Goal: Task Accomplishment & Management: Use online tool/utility

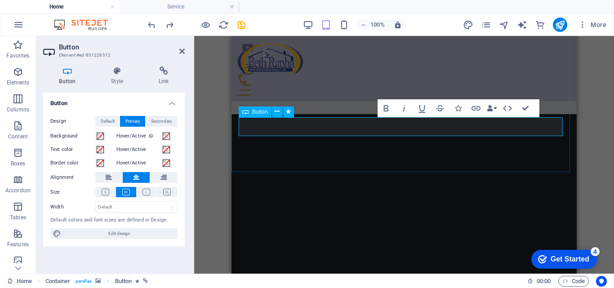
scroll to position [799, 0]
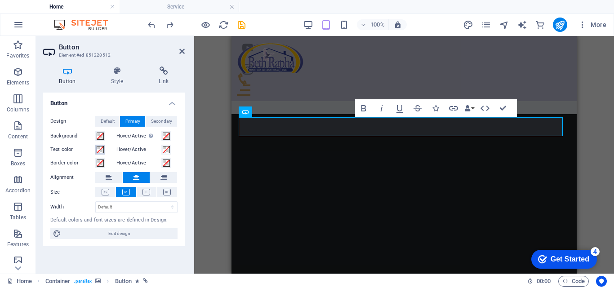
click at [100, 148] on span at bounding box center [100, 149] width 7 height 7
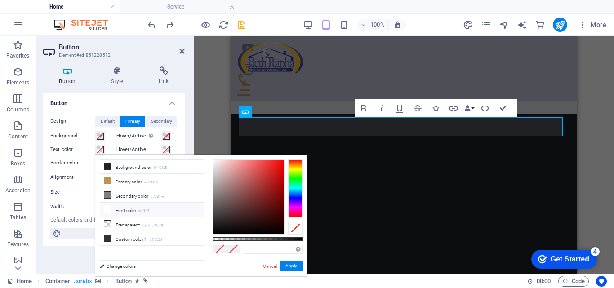
click at [115, 206] on li "Font color #ffffff" at bounding box center [151, 210] width 103 height 14
type input "#ffffff"
click at [110, 211] on span at bounding box center [107, 209] width 7 height 7
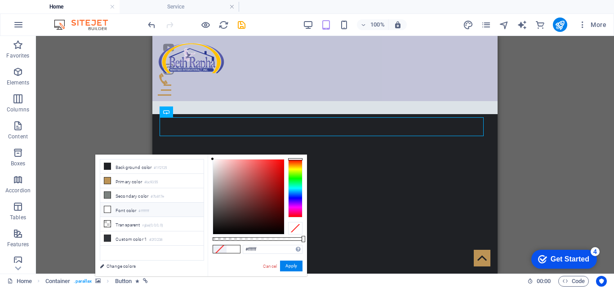
click at [503, 110] on div "H1 Banner Container Info Bar Text Info Bar Container Menu Bar Menu H2 Logo Icon…" at bounding box center [325, 155] width 578 height 238
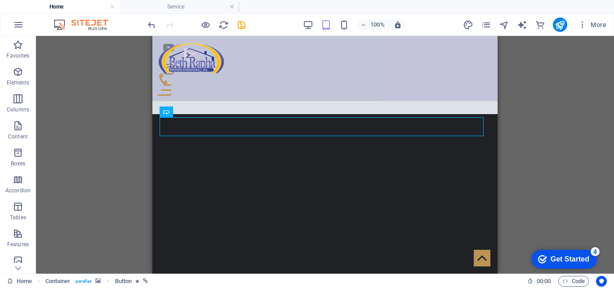
click at [516, 128] on div "H1 Banner Container Info Bar Text Info Bar Container Menu Bar Menu H2 Logo Icon…" at bounding box center [325, 155] width 578 height 238
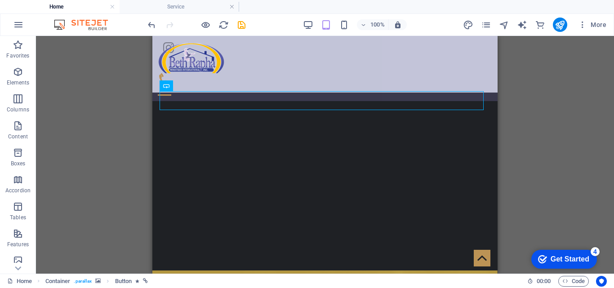
scroll to position [825, 0]
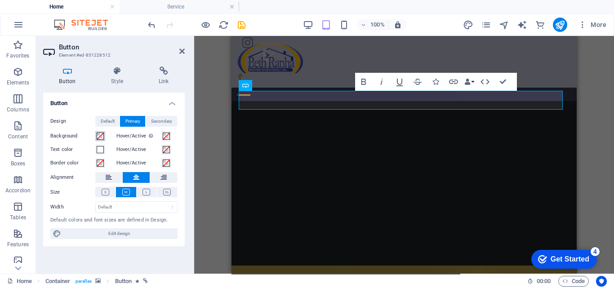
click at [98, 134] on span at bounding box center [100, 136] width 7 height 7
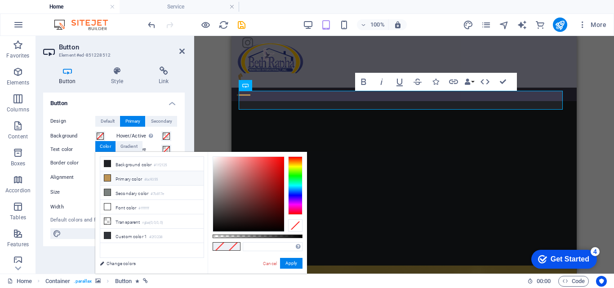
click at [105, 173] on li "Primary color #bc9355" at bounding box center [151, 178] width 103 height 14
type input "#bc9355"
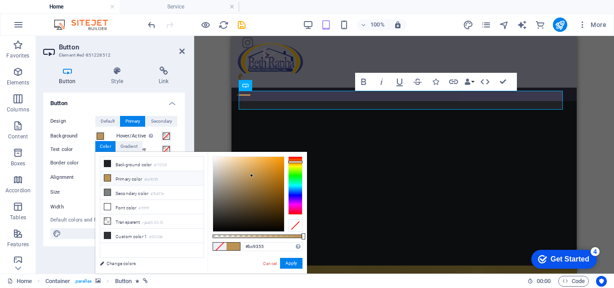
click at [108, 176] on icon at bounding box center [107, 178] width 6 height 6
click at [135, 149] on div "Gradient" at bounding box center [129, 146] width 26 height 11
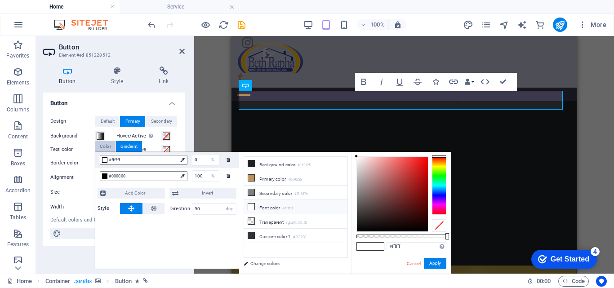
click at [108, 149] on div "Color" at bounding box center [105, 146] width 20 height 11
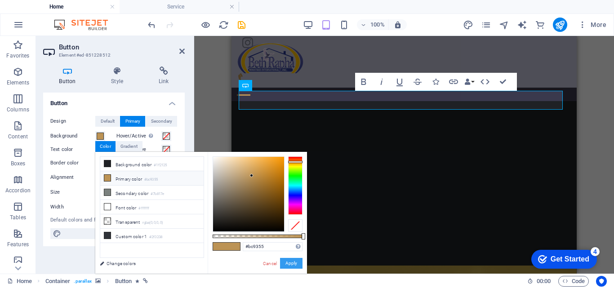
click at [291, 265] on button "Apply" at bounding box center [291, 263] width 22 height 11
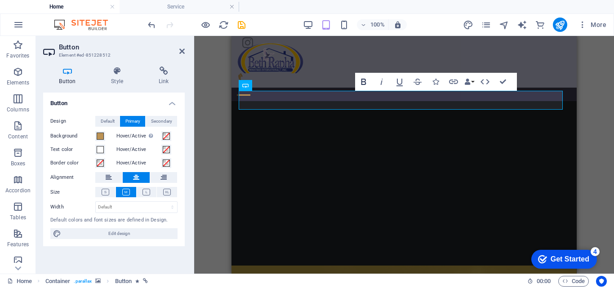
click at [358, 87] on icon "button" at bounding box center [363, 81] width 11 height 11
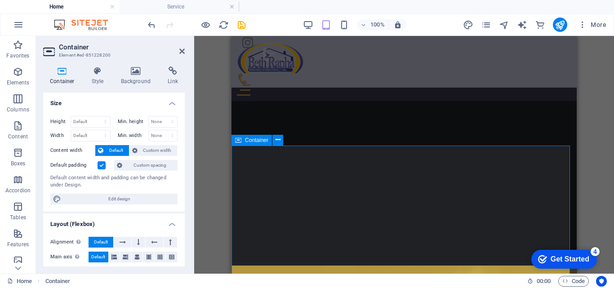
click at [143, 83] on h4 "Background" at bounding box center [137, 76] width 47 height 19
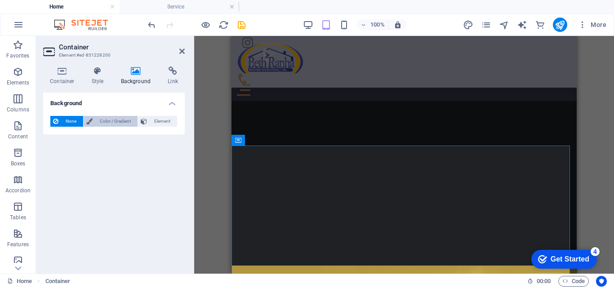
click at [107, 119] on span "Color / Gradient" at bounding box center [115, 121] width 40 height 11
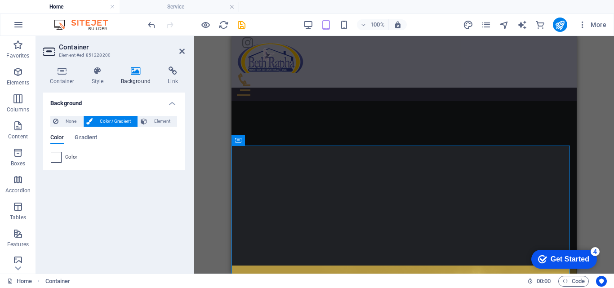
click at [58, 153] on span at bounding box center [56, 157] width 10 height 10
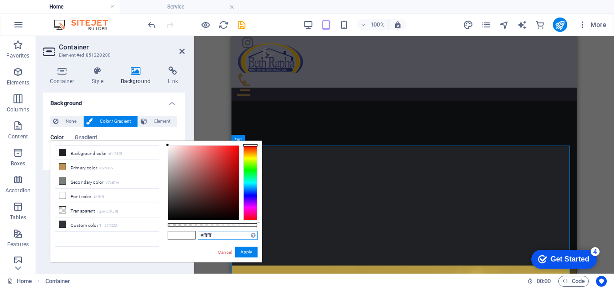
click at [221, 237] on input "#ffffff" at bounding box center [228, 235] width 60 height 9
paste input "linear-gradient(to right, #789bbb 0%, #565ca8 100%)"
click at [237, 252] on button "Apply" at bounding box center [246, 252] width 22 height 11
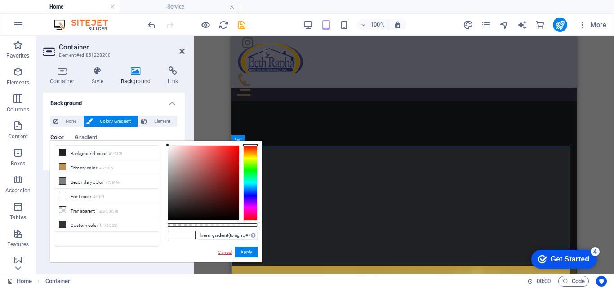
click at [225, 252] on link "Cancel" at bounding box center [225, 252] width 16 height 7
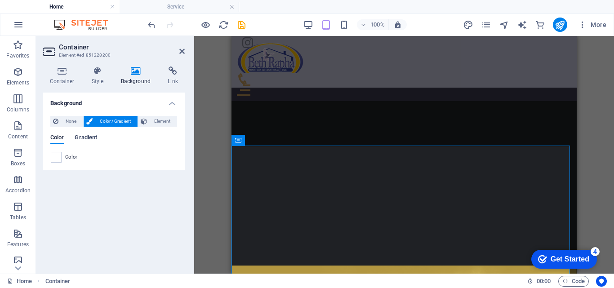
click at [93, 135] on span "Gradient" at bounding box center [86, 138] width 22 height 13
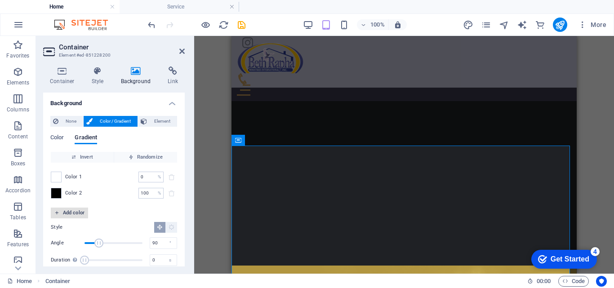
click at [54, 211] on button "Add color" at bounding box center [69, 213] width 37 height 11
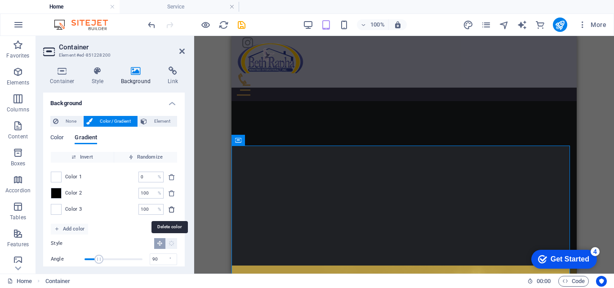
click at [174, 211] on span "delete" at bounding box center [171, 209] width 11 height 7
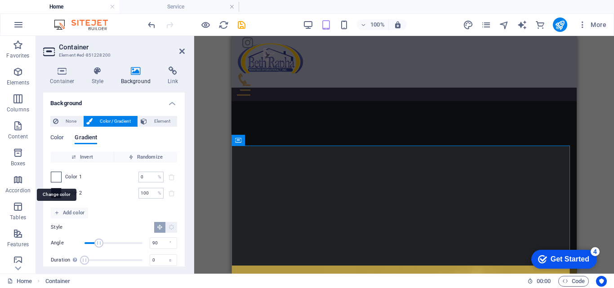
click at [55, 174] on span at bounding box center [56, 177] width 10 height 10
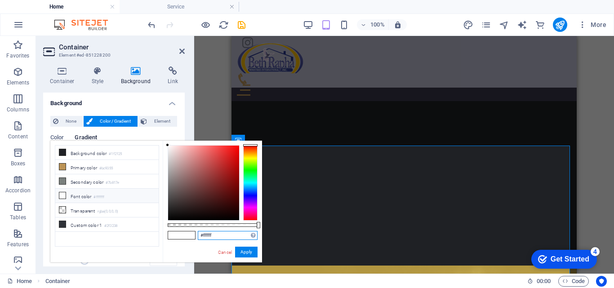
click at [235, 236] on input "#ffffff" at bounding box center [228, 235] width 60 height 9
paste input "789bbb"
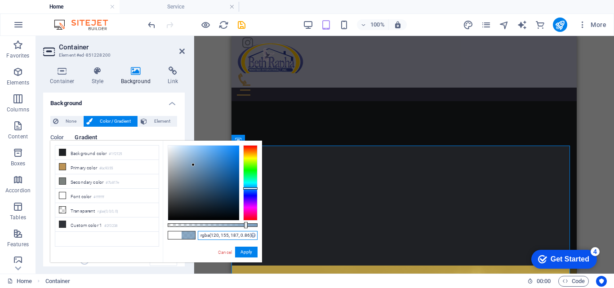
drag, startPoint x: 259, startPoint y: 225, endPoint x: 245, endPoint y: 225, distance: 13.9
click at [245, 225] on div at bounding box center [246, 225] width 4 height 6
click at [245, 252] on button "Apply" at bounding box center [246, 252] width 22 height 11
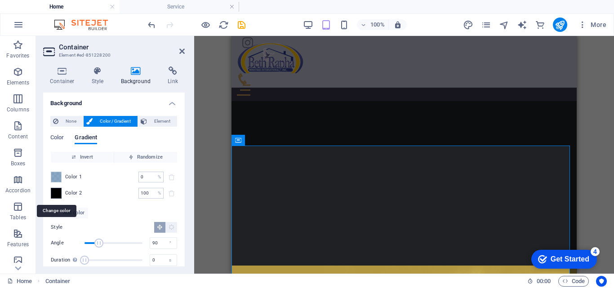
click at [57, 196] on span at bounding box center [56, 193] width 10 height 10
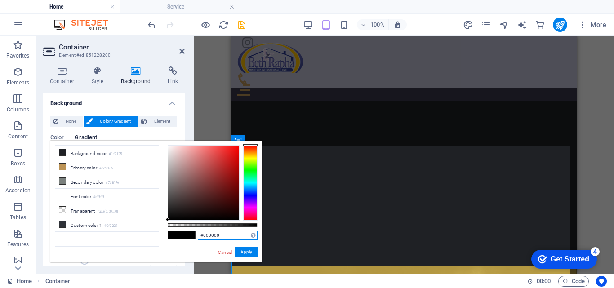
click at [236, 237] on input "#000000" at bounding box center [228, 235] width 60 height 9
paste input "565ca8"
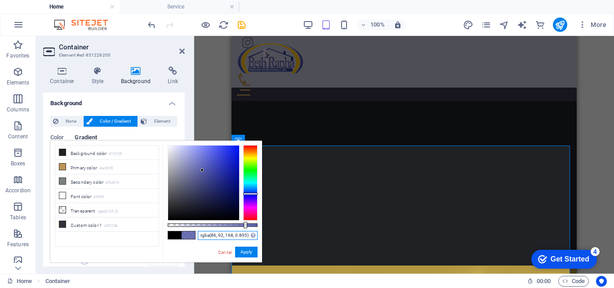
type input "rgba(86, 92, 168, 0.855)"
drag, startPoint x: 259, startPoint y: 227, endPoint x: 245, endPoint y: 227, distance: 13.9
click at [245, 227] on div at bounding box center [246, 225] width 4 height 6
click at [245, 255] on button "Apply" at bounding box center [246, 252] width 22 height 11
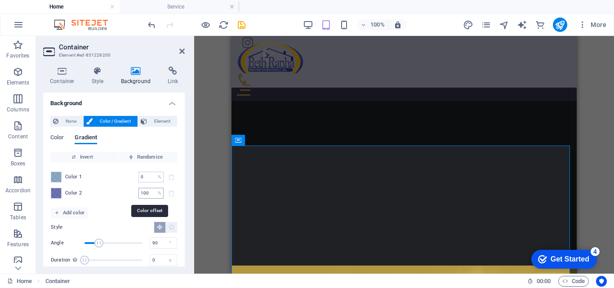
click at [150, 196] on input "100" at bounding box center [147, 193] width 16 height 11
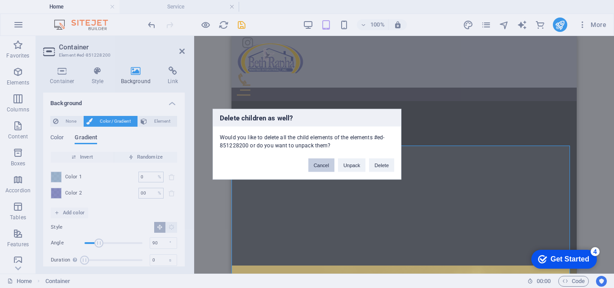
click at [317, 164] on button "Cancel" at bounding box center [322, 164] width 26 height 13
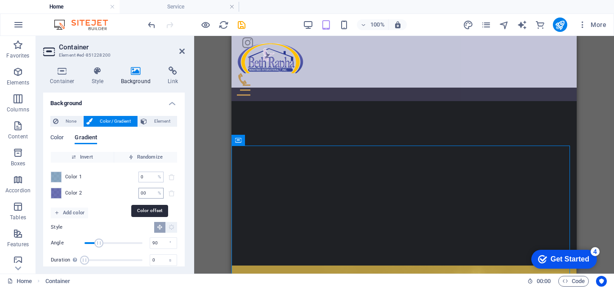
click at [148, 191] on input "00" at bounding box center [147, 193] width 16 height 11
type input "50"
click at [140, 182] on input "0" at bounding box center [147, 177] width 16 height 11
click at [147, 189] on input "50" at bounding box center [147, 193] width 16 height 11
click at [139, 179] on input "50" at bounding box center [147, 177] width 16 height 11
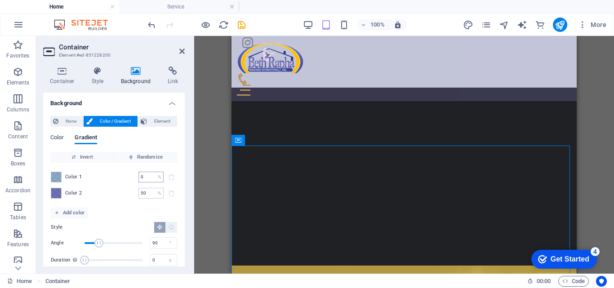
click at [139, 178] on input "0" at bounding box center [147, 177] width 16 height 11
type input "50"
click at [143, 193] on input "60" at bounding box center [147, 193] width 16 height 11
type input "0"
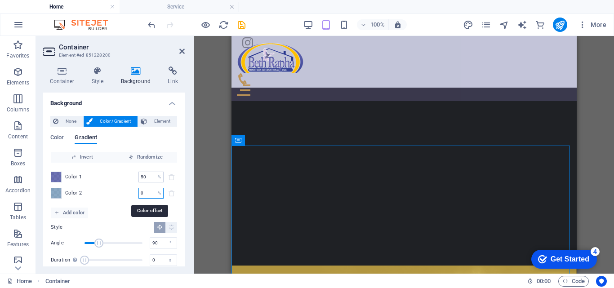
type input "0"
type input "50"
type input "101"
click at [100, 239] on span "Angle" at bounding box center [100, 243] width 9 height 9
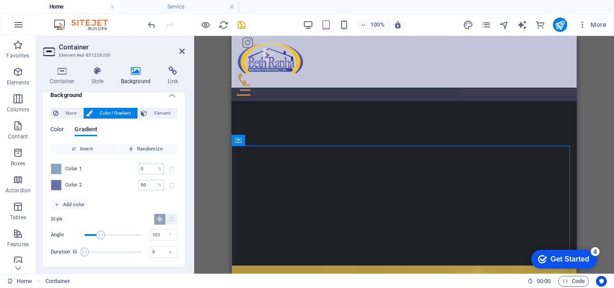
scroll to position [12, 0]
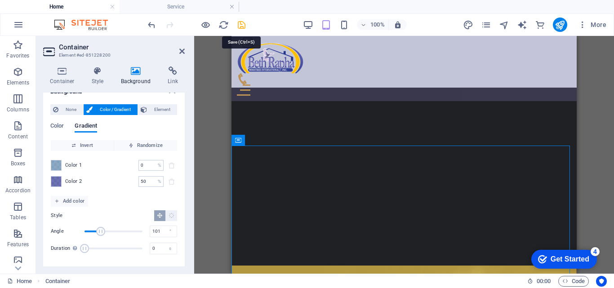
click at [244, 26] on icon "save" at bounding box center [242, 25] width 10 height 10
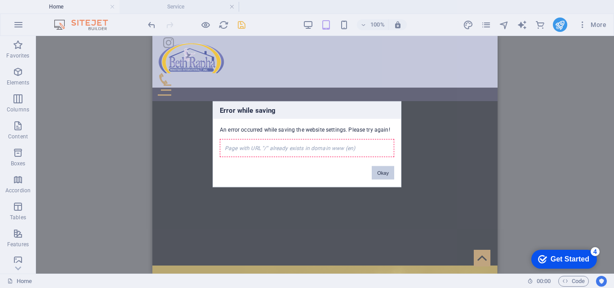
click at [390, 173] on button "Okay" at bounding box center [383, 172] width 22 height 13
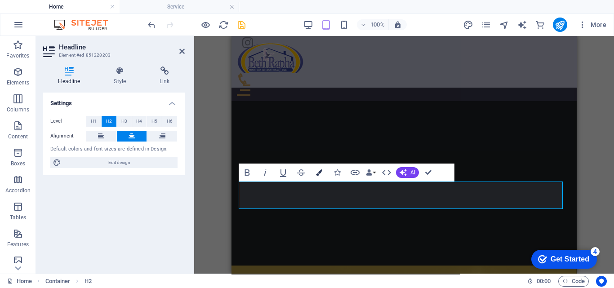
click at [317, 170] on icon "button" at bounding box center [319, 173] width 6 height 6
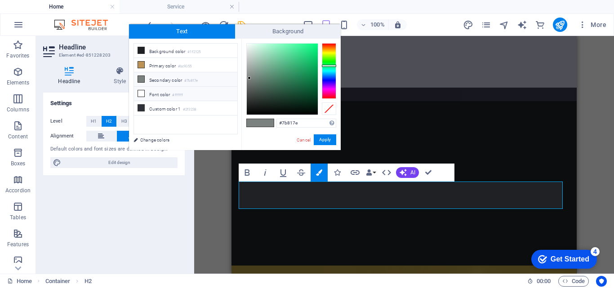
click at [181, 95] on small "#ffffff" at bounding box center [177, 95] width 11 height 6
type input "#ffffff"
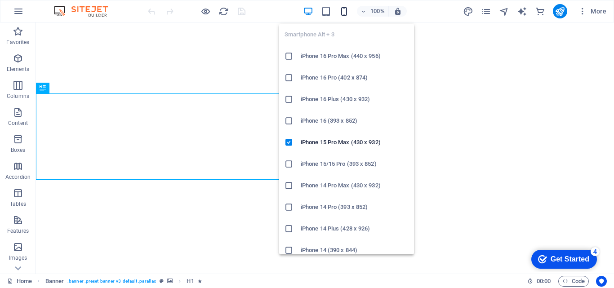
click at [345, 16] on icon "button" at bounding box center [344, 11] width 10 height 10
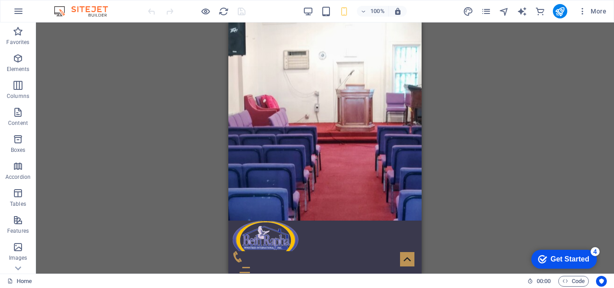
scroll to position [10, 0]
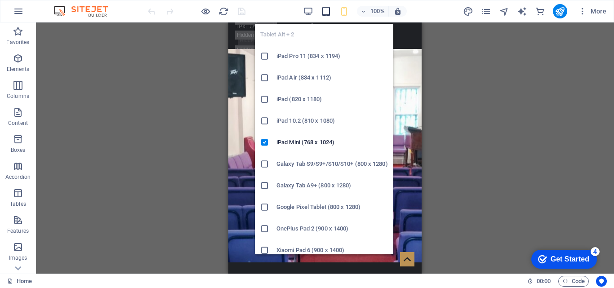
click at [330, 13] on icon "button" at bounding box center [326, 11] width 10 height 10
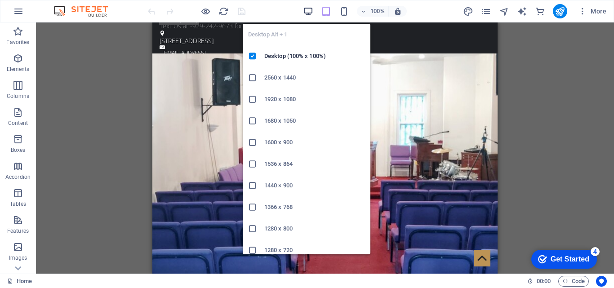
click at [305, 11] on icon "button" at bounding box center [308, 11] width 10 height 10
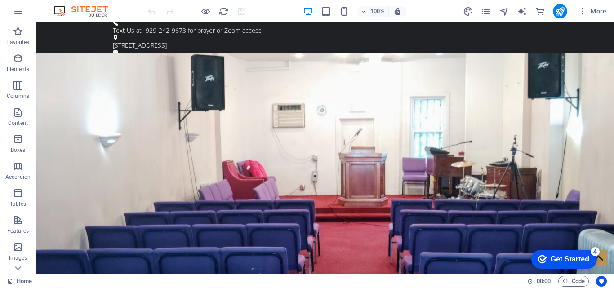
scroll to position [0, 0]
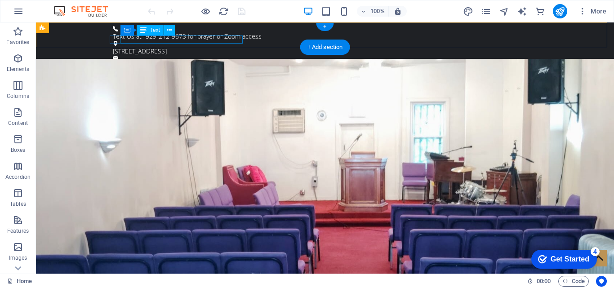
click at [207, 59] on div "[EMAIL_ADDRESS]" at bounding box center [327, 63] width 422 height 8
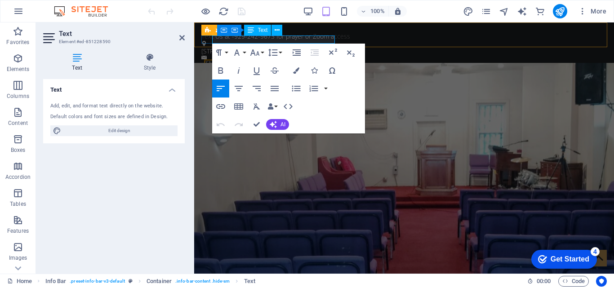
click at [248, 59] on link "[EMAIL_ADDRESS]" at bounding box center [226, 63] width 44 height 8
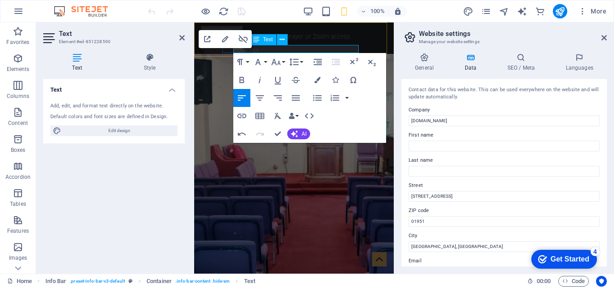
click at [248, 59] on link "[EMAIL_ADDRESS]" at bounding box center [226, 63] width 44 height 8
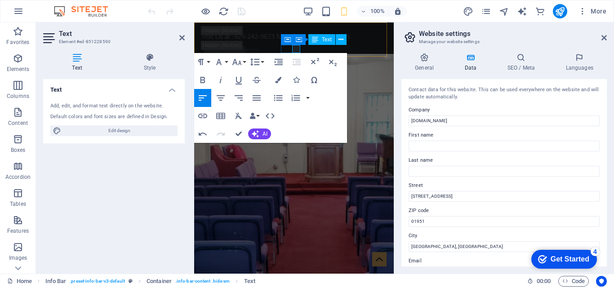
click at [296, 59] on p "bet" at bounding box center [295, 63] width 183 height 8
click at [236, 63] on icon "button" at bounding box center [237, 62] width 9 height 6
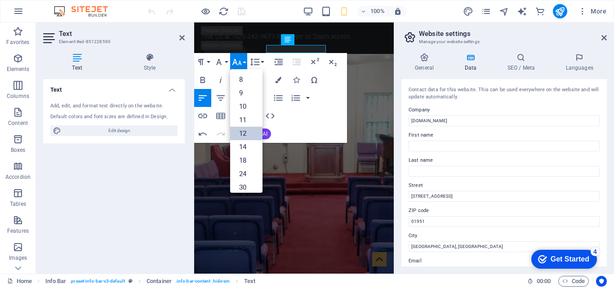
scroll to position [64, 0]
click at [236, 81] on link "14" at bounding box center [246, 82] width 32 height 13
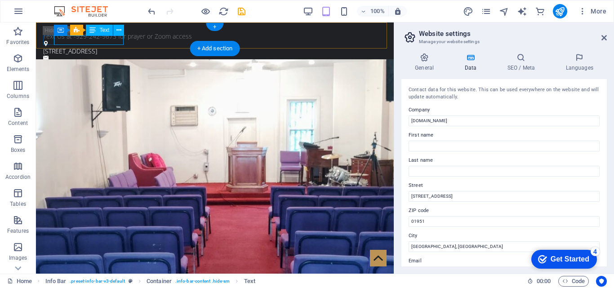
click at [69, 59] on div "[PERSON_NAME][DOMAIN_NAME][EMAIL_ADDRESS][DOMAIN_NAME]" at bounding box center [216, 63] width 341 height 9
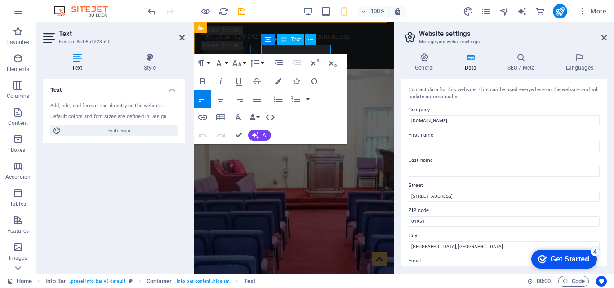
click at [304, 60] on span "[PERSON_NAME][DOMAIN_NAME][EMAIL_ADDRESS][DOMAIN_NAME]" at bounding box center [277, 69] width 146 height 18
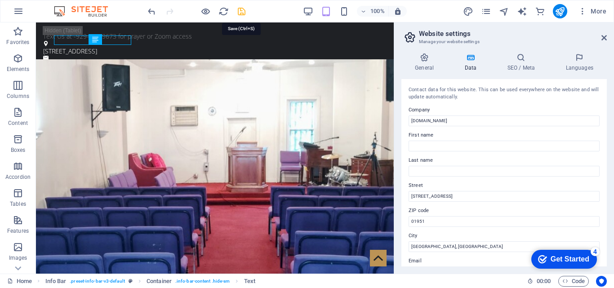
click at [244, 14] on icon "save" at bounding box center [242, 11] width 10 height 10
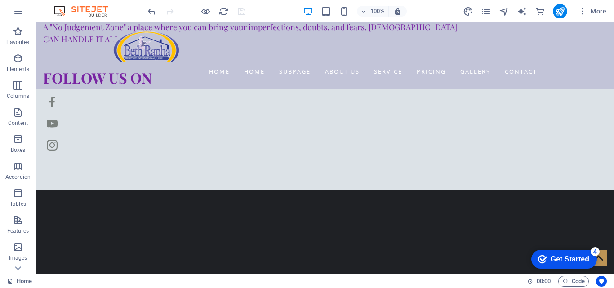
scroll to position [714, 0]
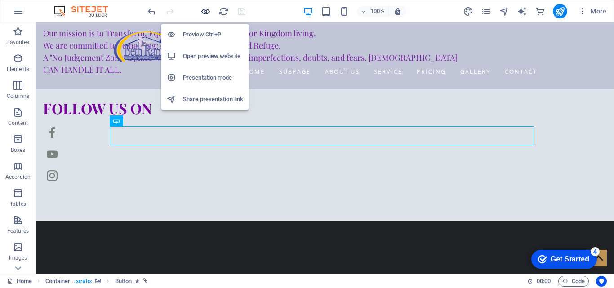
click at [208, 13] on icon "button" at bounding box center [206, 11] width 10 height 10
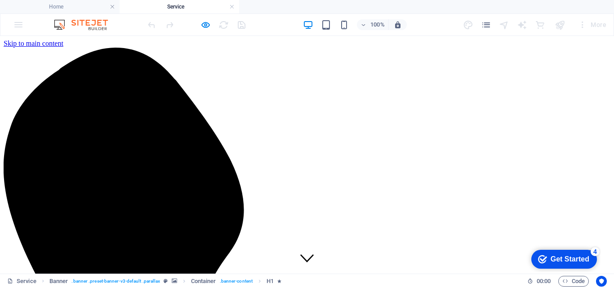
scroll to position [0, 0]
click at [232, 10] on link at bounding box center [231, 7] width 5 height 9
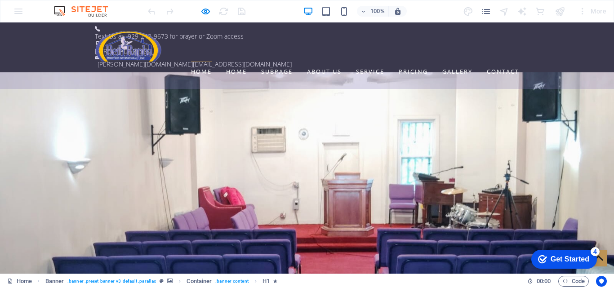
scroll to position [667, 0]
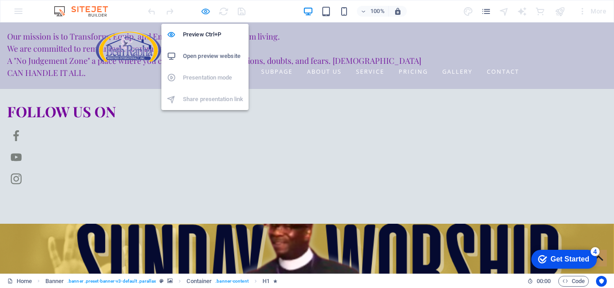
click at [205, 10] on icon "button" at bounding box center [206, 11] width 10 height 10
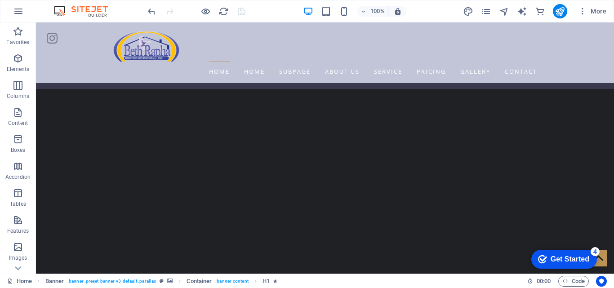
scroll to position [860, 0]
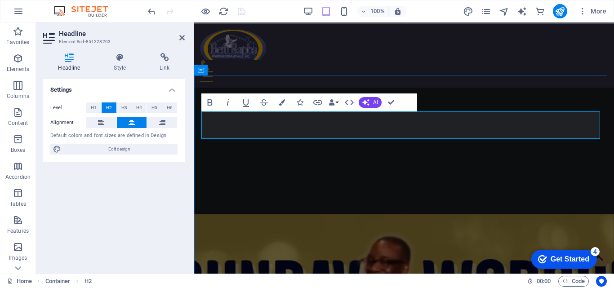
click at [282, 103] on icon "button" at bounding box center [282, 102] width 6 height 6
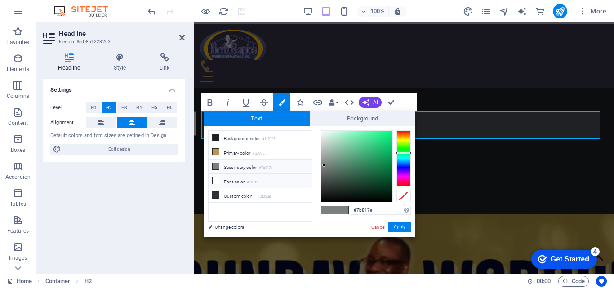
click at [307, 181] on li "Font color #ffffff" at bounding box center [260, 181] width 103 height 14
type input "#ffffff"
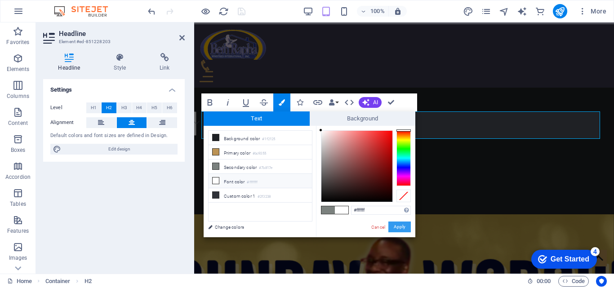
click at [397, 227] on button "Apply" at bounding box center [400, 227] width 22 height 11
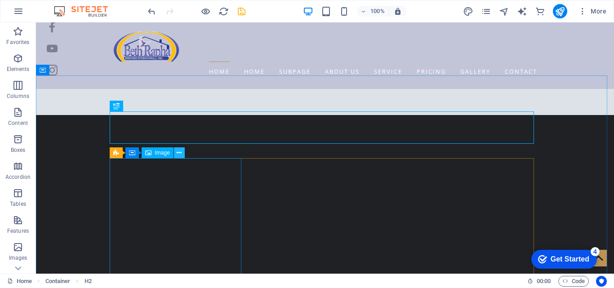
click at [175, 154] on button at bounding box center [179, 153] width 11 height 11
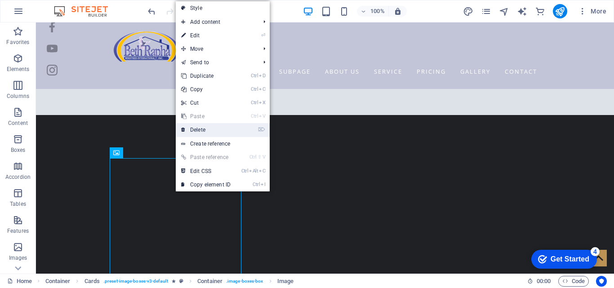
click at [202, 127] on link "⌦ Delete" at bounding box center [206, 129] width 60 height 13
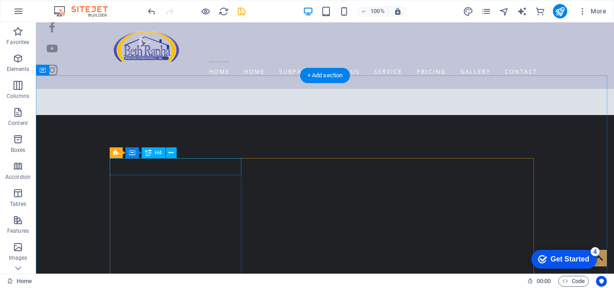
click at [176, 153] on button at bounding box center [179, 153] width 11 height 11
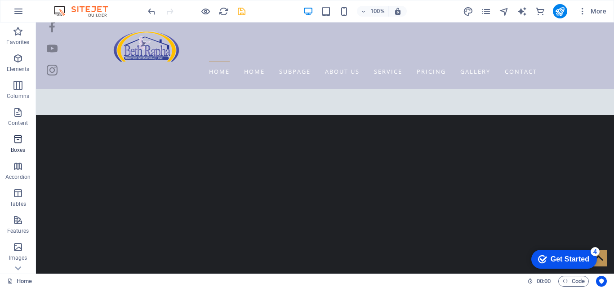
click at [19, 136] on icon "button" at bounding box center [18, 139] width 11 height 11
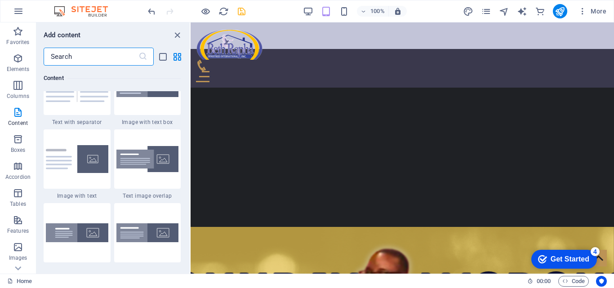
scroll to position [1703, 0]
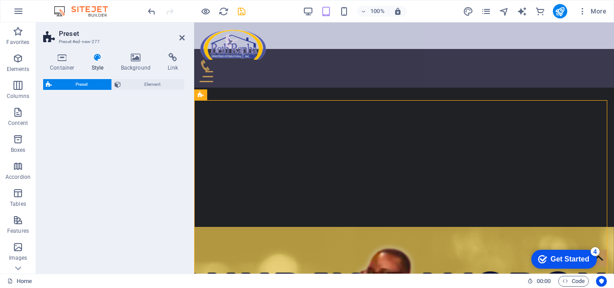
select select "rem"
select select "px"
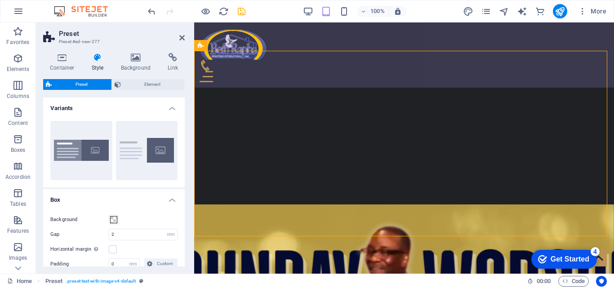
scroll to position [885, 0]
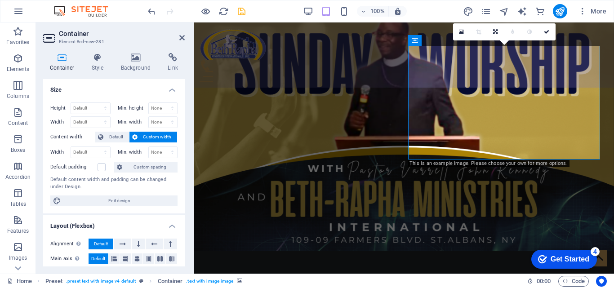
scroll to position [926, 0]
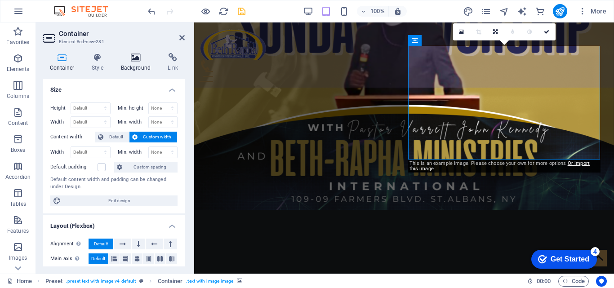
click at [138, 54] on icon at bounding box center [136, 57] width 44 height 9
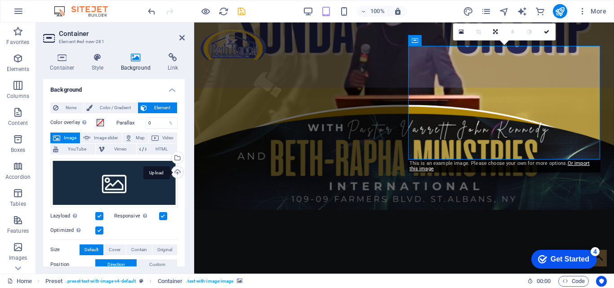
click at [174, 170] on div "Upload" at bounding box center [176, 172] width 13 height 13
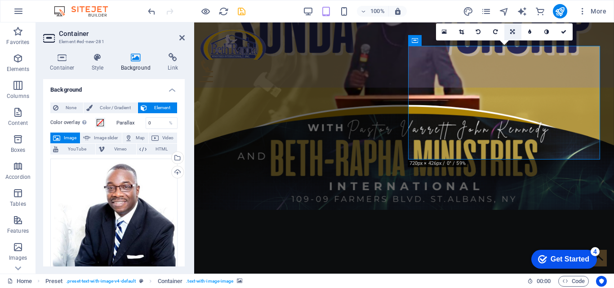
click at [512, 28] on link at bounding box center [513, 31] width 17 height 17
click at [512, 46] on icon at bounding box center [512, 48] width 5 height 5
click at [510, 34] on icon at bounding box center [512, 31] width 5 height 5
click at [510, 34] on icon at bounding box center [512, 31] width 4 height 5
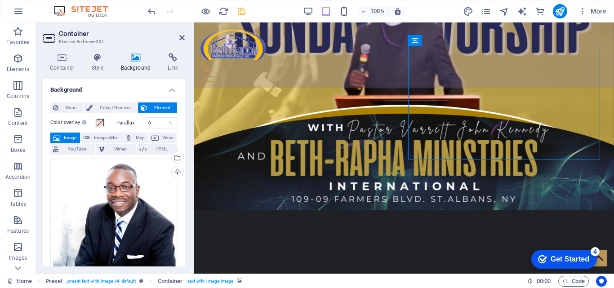
drag, startPoint x: 510, startPoint y: 83, endPoint x: 474, endPoint y: 87, distance: 36.3
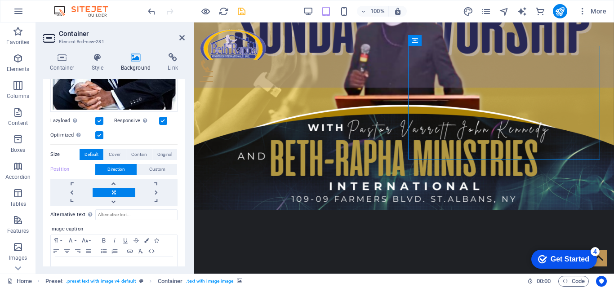
scroll to position [221, 0]
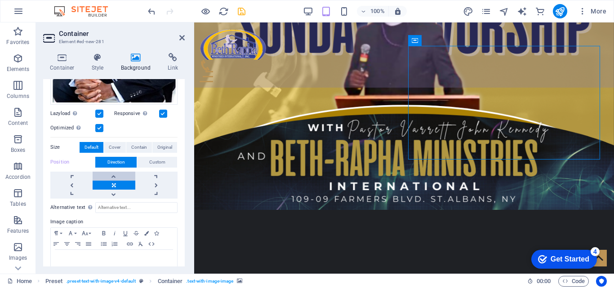
click at [118, 172] on link at bounding box center [114, 176] width 42 height 9
click at [72, 182] on link at bounding box center [71, 185] width 42 height 9
click at [153, 182] on link at bounding box center [156, 185] width 42 height 9
click at [118, 182] on link at bounding box center [114, 185] width 42 height 9
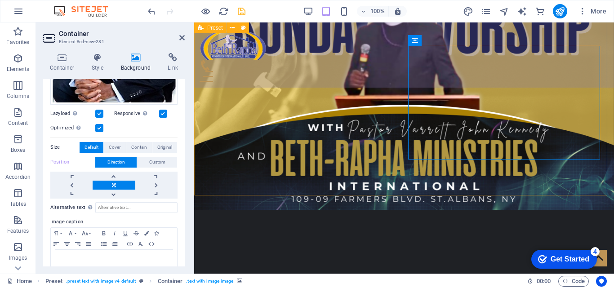
click at [463, 40] on icon at bounding box center [466, 40] width 7 height 9
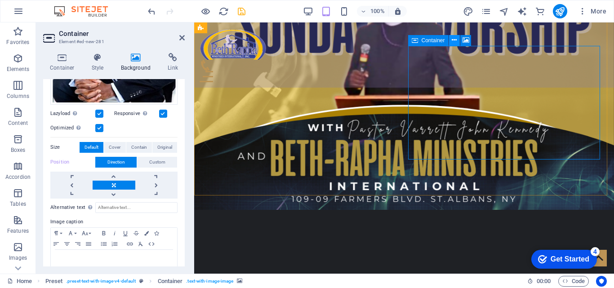
click at [456, 40] on icon at bounding box center [454, 40] width 5 height 9
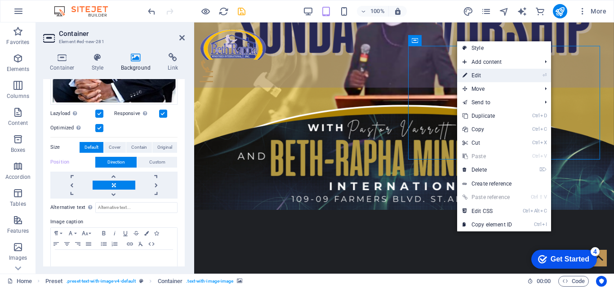
click at [488, 72] on link "⏎ Edit" at bounding box center [487, 75] width 60 height 13
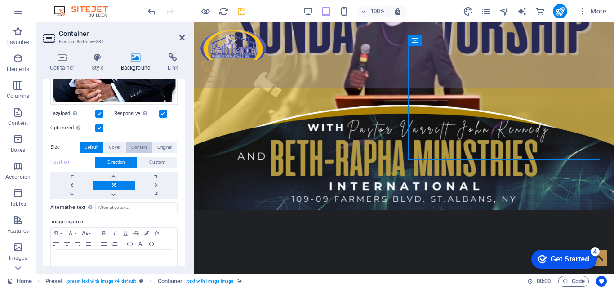
click at [142, 145] on span "Contain" at bounding box center [139, 147] width 16 height 11
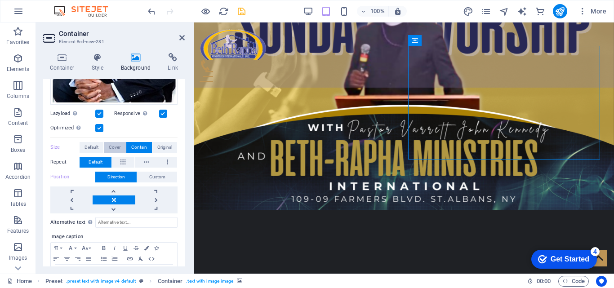
click at [118, 145] on span "Cover" at bounding box center [115, 147] width 12 height 11
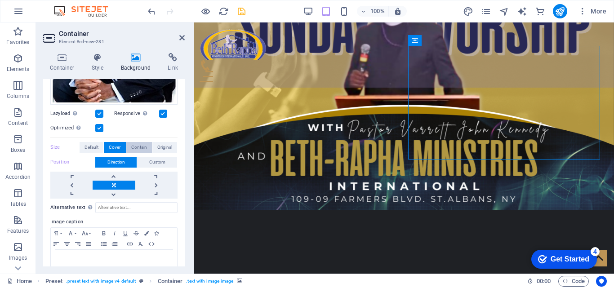
click at [138, 145] on span "Contain" at bounding box center [139, 147] width 16 height 11
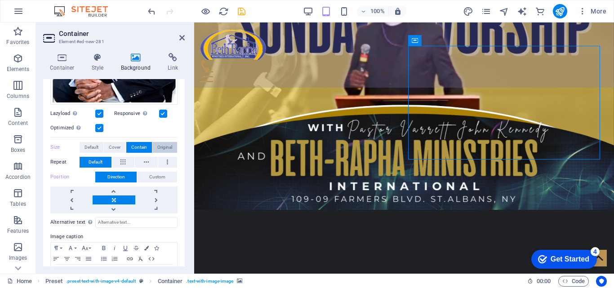
click at [153, 145] on button "Original" at bounding box center [164, 147] width 25 height 11
click at [140, 145] on span "Contain" at bounding box center [139, 147] width 16 height 11
click at [167, 172] on button "Custom" at bounding box center [157, 177] width 40 height 11
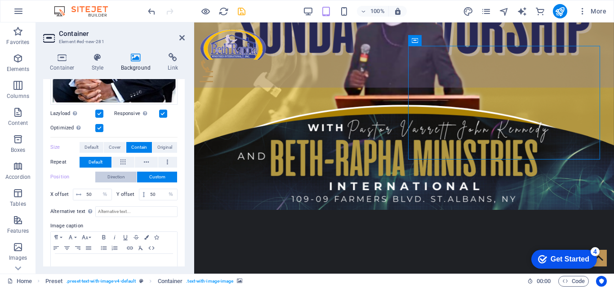
click at [127, 172] on button "Direction" at bounding box center [115, 177] width 41 height 11
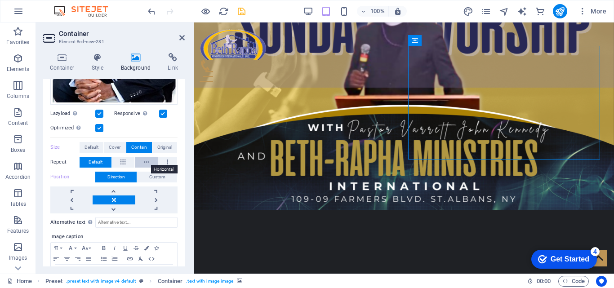
click at [141, 157] on button at bounding box center [146, 162] width 23 height 11
click at [96, 157] on span "Default" at bounding box center [96, 162] width 14 height 11
click at [120, 157] on button at bounding box center [123, 162] width 23 height 11
click at [100, 157] on span "Default" at bounding box center [96, 162] width 14 height 11
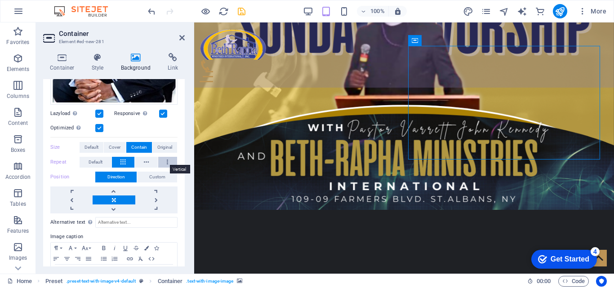
click at [167, 157] on button at bounding box center [167, 162] width 19 height 11
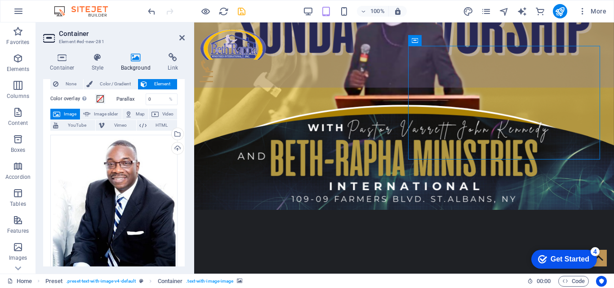
scroll to position [0, 0]
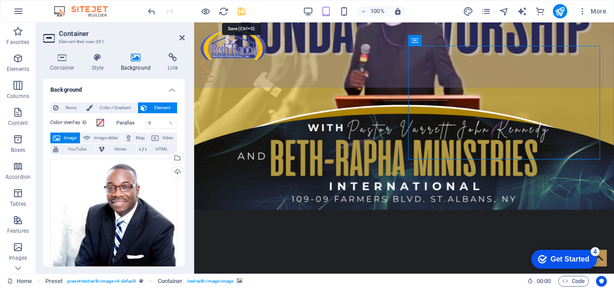
click at [239, 14] on icon "save" at bounding box center [242, 11] width 10 height 10
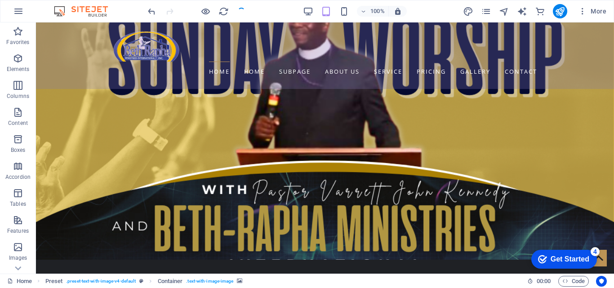
scroll to position [885, 0]
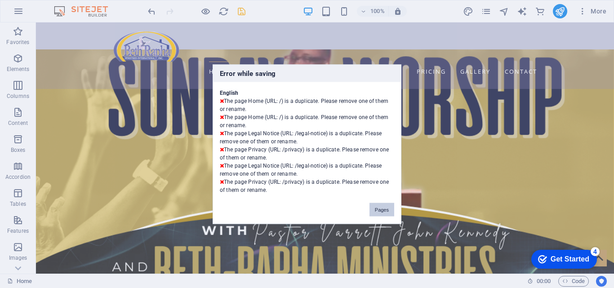
click at [389, 209] on button "Pages" at bounding box center [382, 209] width 25 height 13
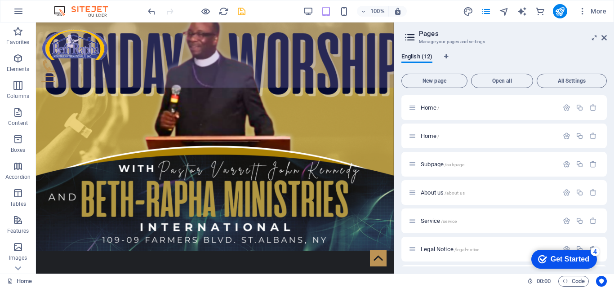
scroll to position [948, 0]
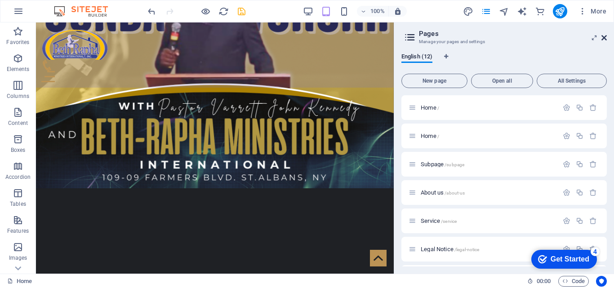
click at [604, 39] on icon at bounding box center [604, 37] width 5 height 7
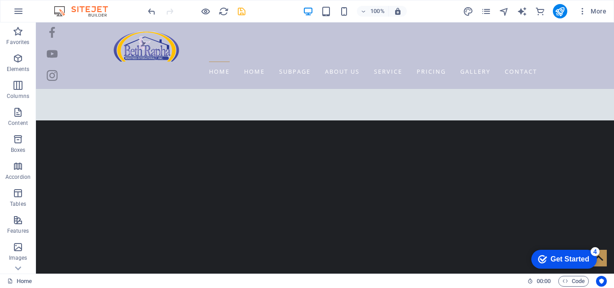
scroll to position [779, 0]
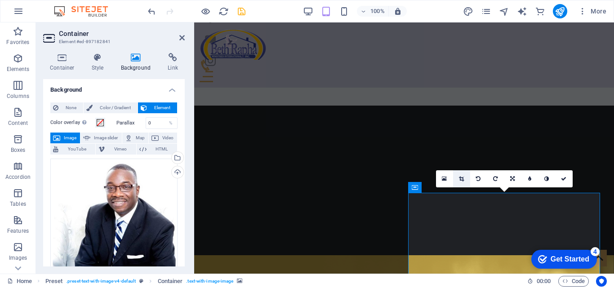
click at [466, 182] on link at bounding box center [461, 178] width 17 height 17
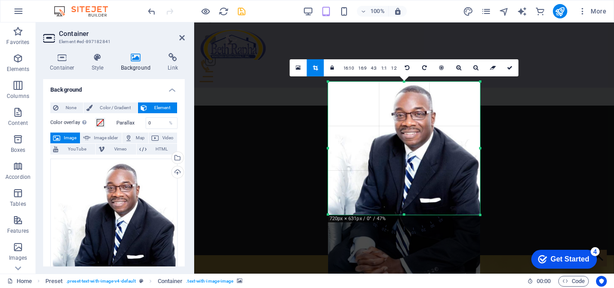
drag, startPoint x: 404, startPoint y: 249, endPoint x: 461, endPoint y: 181, distance: 89.0
click at [461, 181] on div "180 170 160 150 140 130 120 110 100 90 80 70 60 50 40 30 20 10 0 -10 -20 -30 -4…" at bounding box center [404, 147] width 152 height 133
click at [363, 72] on link "16:9" at bounding box center [362, 67] width 13 height 17
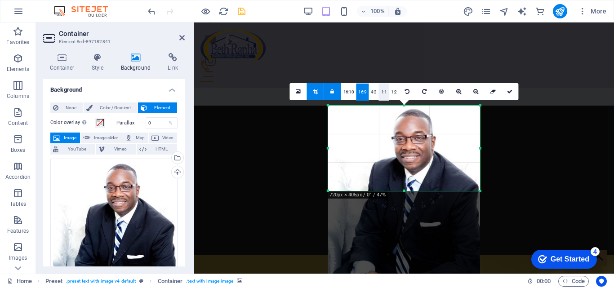
click at [384, 91] on link "1:1" at bounding box center [384, 91] width 10 height 17
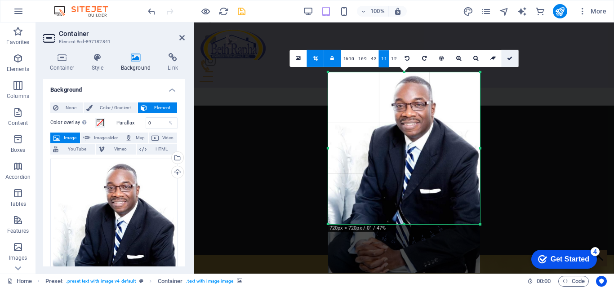
click at [507, 64] on link at bounding box center [510, 57] width 17 height 17
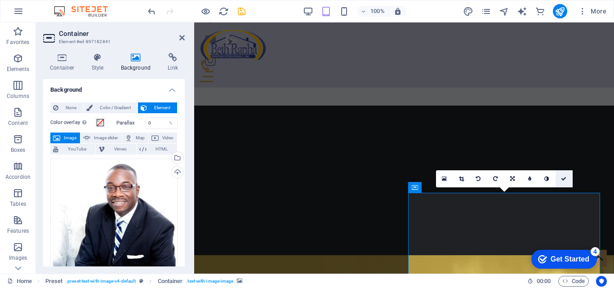
click at [563, 179] on icon at bounding box center [563, 178] width 5 height 5
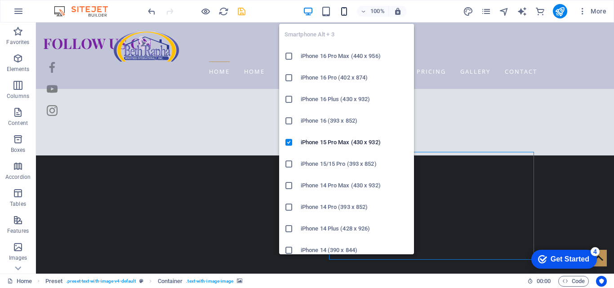
click at [346, 14] on icon "button" at bounding box center [344, 11] width 10 height 10
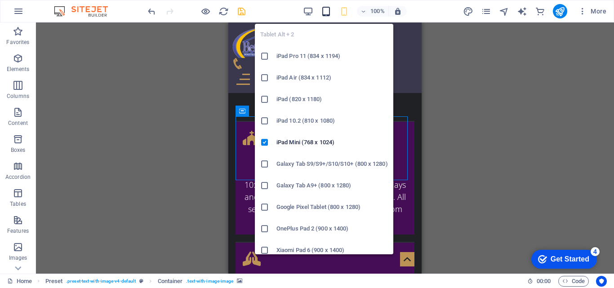
click at [329, 14] on icon "button" at bounding box center [326, 11] width 10 height 10
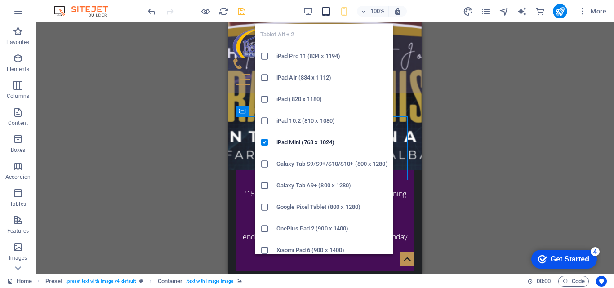
scroll to position [924, 0]
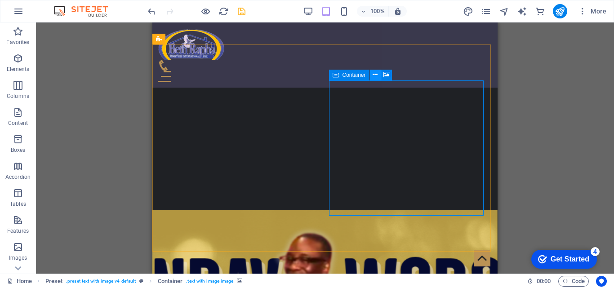
click at [373, 74] on icon at bounding box center [375, 74] width 5 height 9
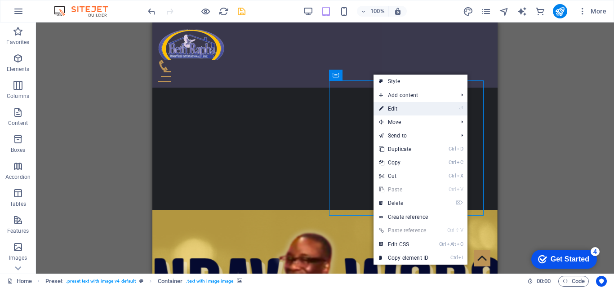
click at [409, 109] on link "⏎ Edit" at bounding box center [404, 108] width 60 height 13
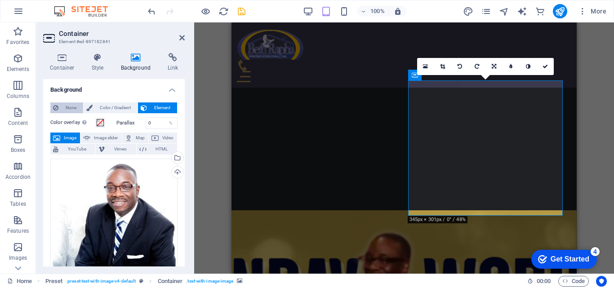
click at [77, 109] on span "None" at bounding box center [70, 108] width 19 height 11
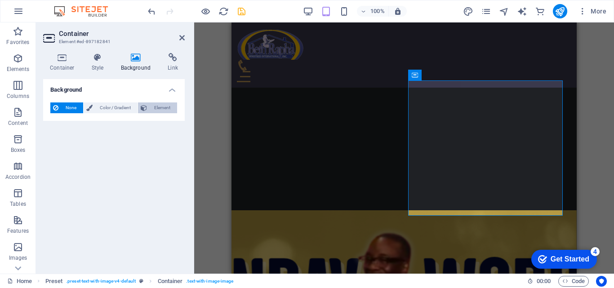
click at [157, 109] on span "Element" at bounding box center [162, 108] width 25 height 11
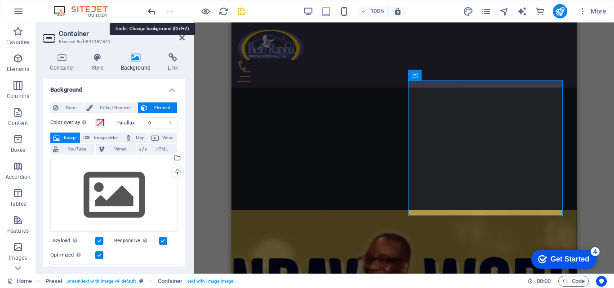
click at [150, 10] on icon "undo" at bounding box center [152, 11] width 10 height 10
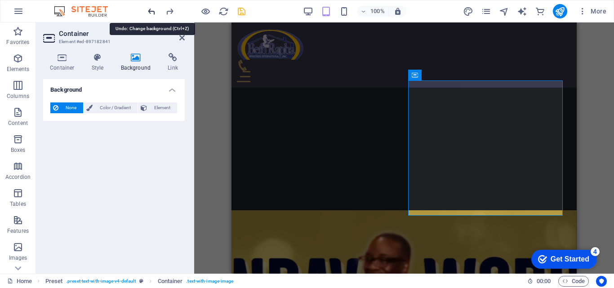
click at [150, 10] on icon "undo" at bounding box center [152, 11] width 10 height 10
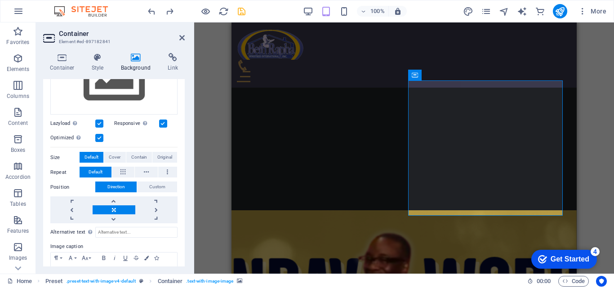
scroll to position [121, 0]
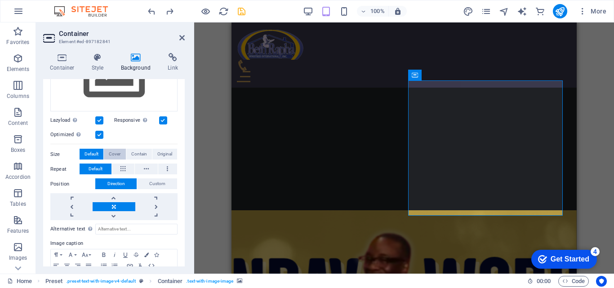
click at [118, 157] on span "Cover" at bounding box center [115, 154] width 12 height 11
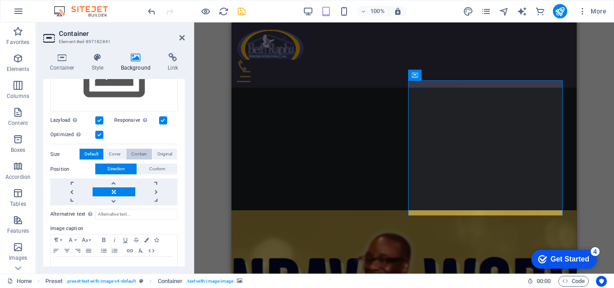
click at [138, 157] on span "Contain" at bounding box center [139, 154] width 16 height 11
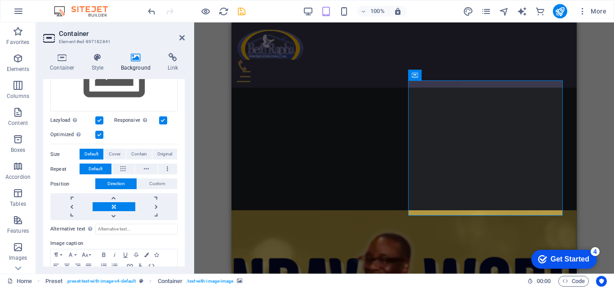
click at [94, 157] on span "Default" at bounding box center [92, 154] width 14 height 11
click at [182, 41] on icon at bounding box center [181, 37] width 5 height 7
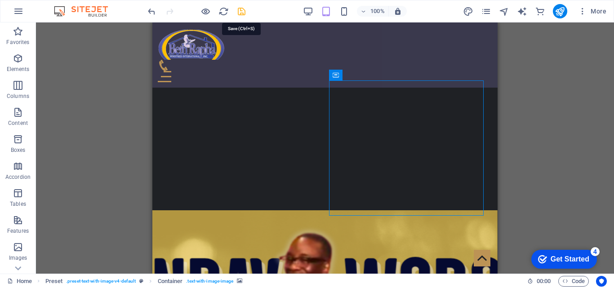
click at [240, 14] on icon "save" at bounding box center [242, 11] width 10 height 10
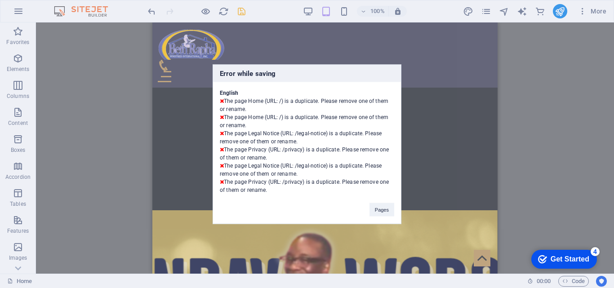
click at [284, 59] on div "Error while saving English The page Home (URL: /) is a duplicate. Please remove…" at bounding box center [307, 144] width 614 height 288
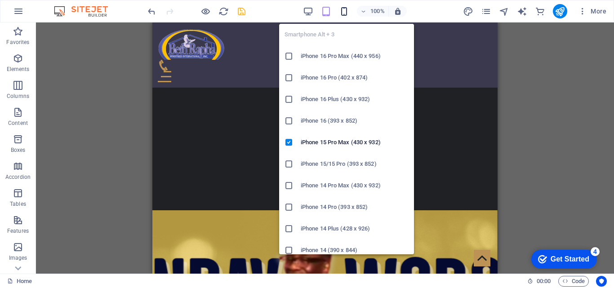
click at [347, 11] on icon "button" at bounding box center [344, 11] width 10 height 10
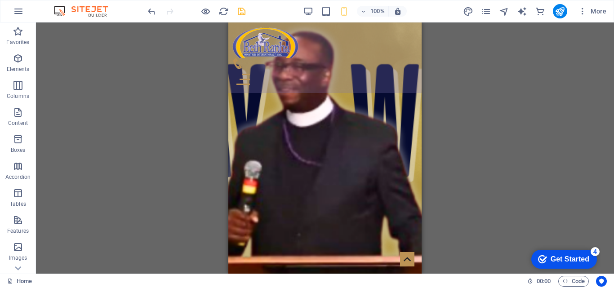
scroll to position [1208, 0]
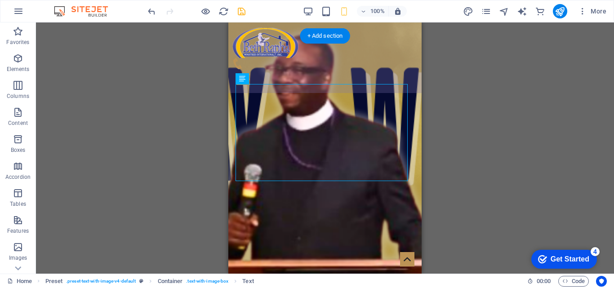
drag, startPoint x: 472, startPoint y: 101, endPoint x: 244, endPoint y: 207, distance: 251.9
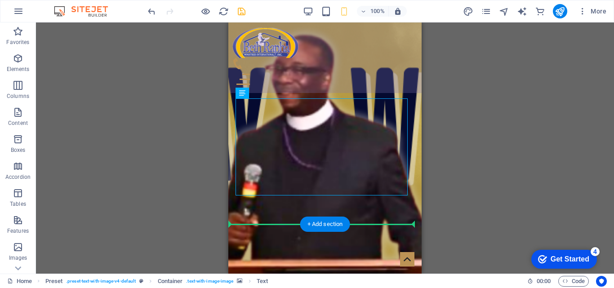
drag, startPoint x: 487, startPoint y: 119, endPoint x: 258, endPoint y: 226, distance: 252.1
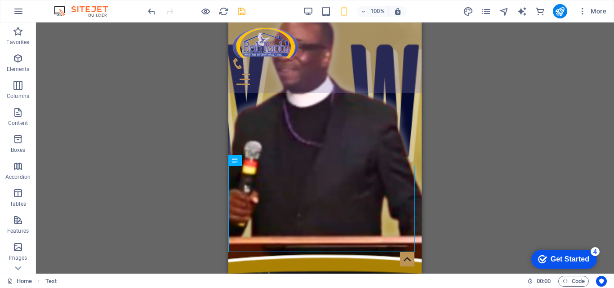
scroll to position [1183, 0]
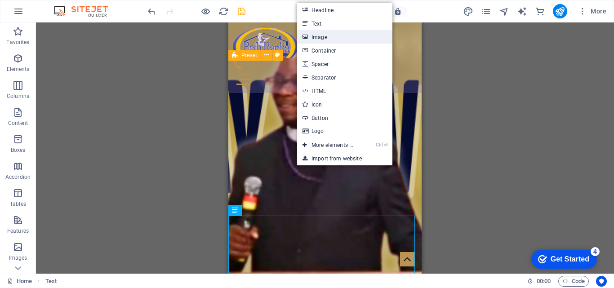
click at [377, 32] on link "Image" at bounding box center [344, 36] width 95 height 13
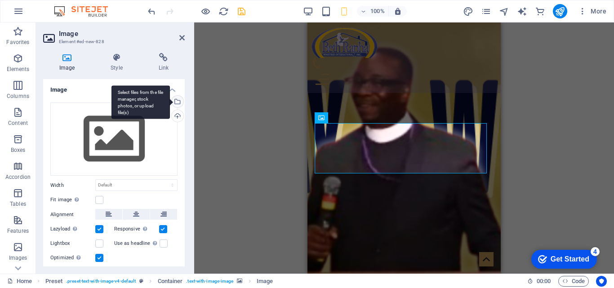
click at [170, 105] on div "Select files from the file manager, stock photos, or upload file(s)" at bounding box center [141, 102] width 58 height 34
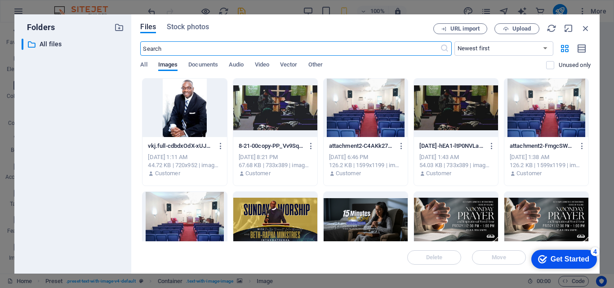
click at [285, 216] on div at bounding box center [275, 221] width 84 height 58
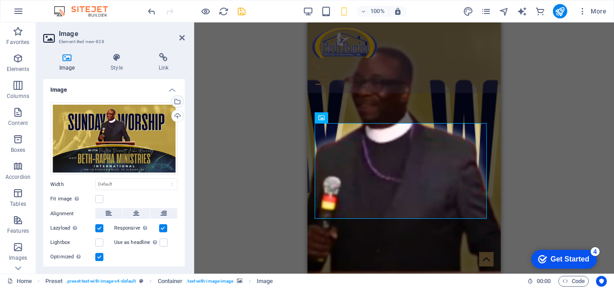
click at [182, 102] on link "Select files from the file manager, stock photos, or upload file(s)" at bounding box center [177, 101] width 13 height 13
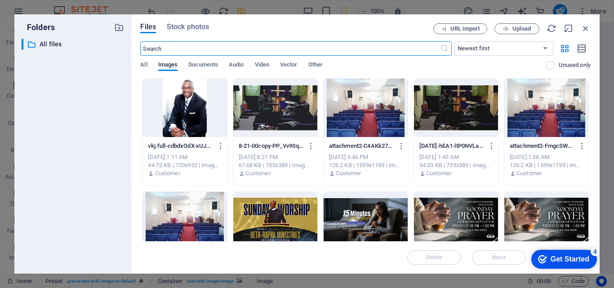
click at [182, 102] on div at bounding box center [185, 108] width 84 height 58
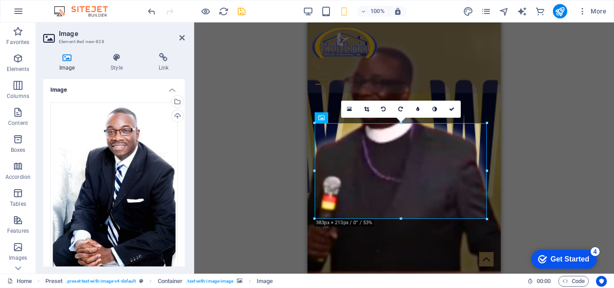
click at [216, 113] on div "Drag here to replace the existing content. Press “Ctrl” if you want to create a…" at bounding box center [404, 147] width 420 height 251
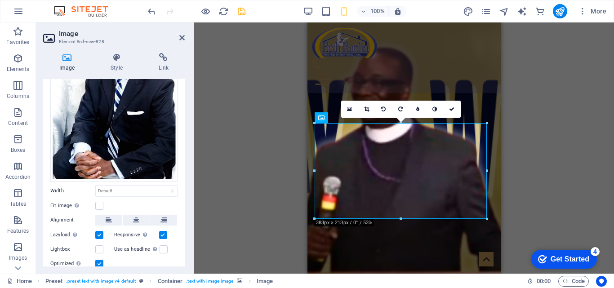
scroll to position [93, 0]
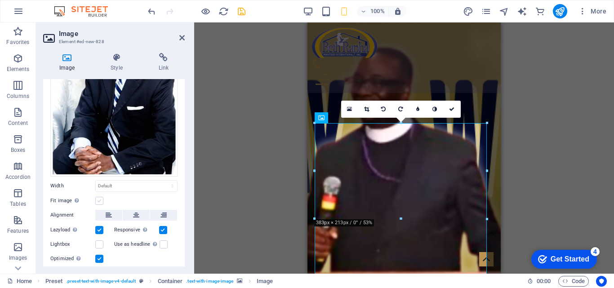
click at [99, 198] on label at bounding box center [99, 201] width 8 height 8
click at [0, 0] on input "Fit image Automatically fit image to a fixed width and height" at bounding box center [0, 0] width 0 height 0
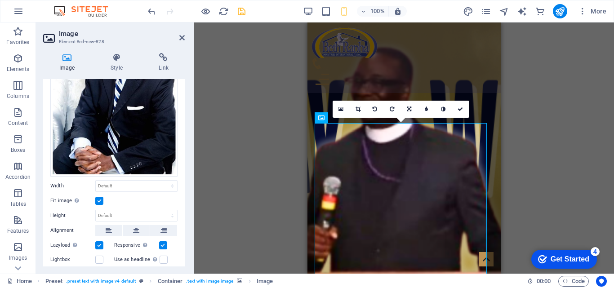
click at [99, 198] on label at bounding box center [99, 201] width 8 height 8
click at [0, 0] on input "Fit image Automatically fit image to a fixed width and height" at bounding box center [0, 0] width 0 height 0
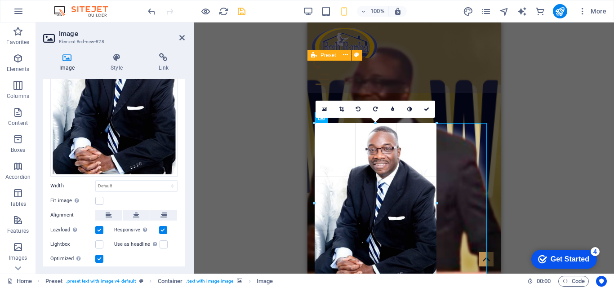
drag, startPoint x: 486, startPoint y: 123, endPoint x: 112, endPoint y: 168, distance: 377.3
type input "272"
select select "px"
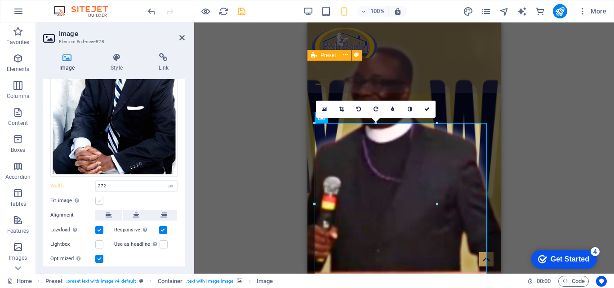
click at [103, 197] on label at bounding box center [99, 201] width 8 height 8
click at [0, 0] on input "Fit image Automatically fit image to a fixed width and height" at bounding box center [0, 0] width 0 height 0
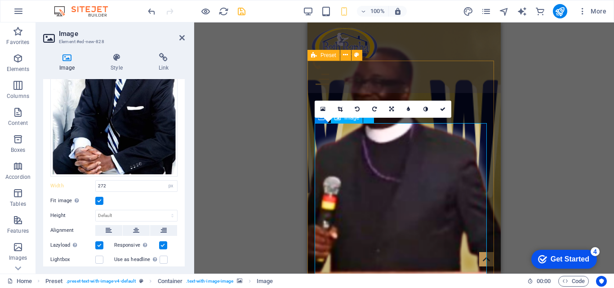
click at [101, 197] on label at bounding box center [99, 201] width 8 height 8
click at [0, 0] on input "Fit image Automatically fit image to a fixed width and height" at bounding box center [0, 0] width 0 height 0
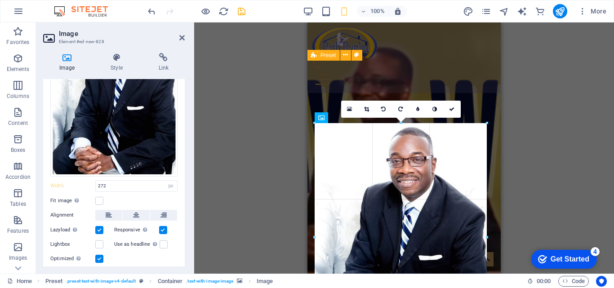
drag, startPoint x: 436, startPoint y: 125, endPoint x: 487, endPoint y: 125, distance: 50.4
type input "383"
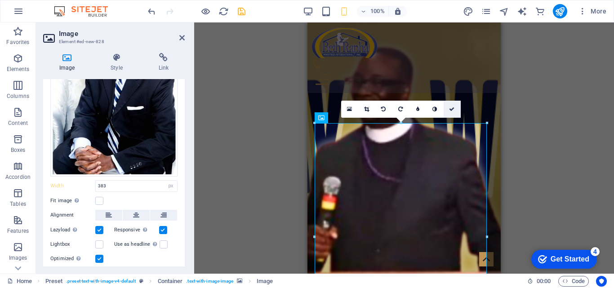
click at [454, 110] on icon at bounding box center [451, 109] width 5 height 5
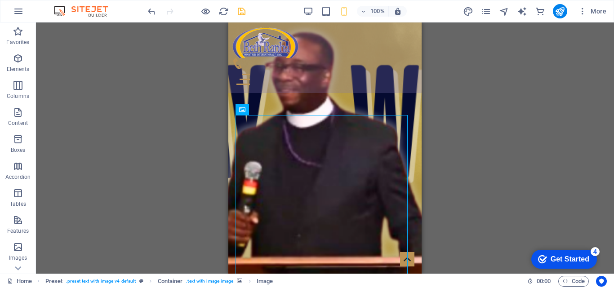
scroll to position [1162, 0]
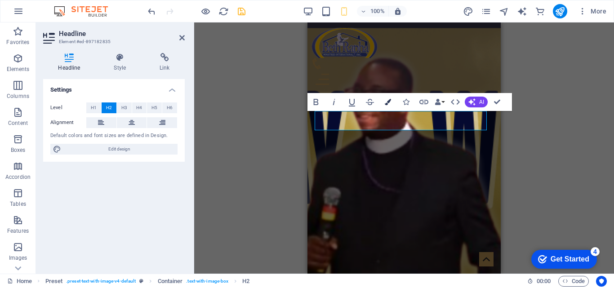
click at [388, 104] on icon "button" at bounding box center [388, 102] width 6 height 6
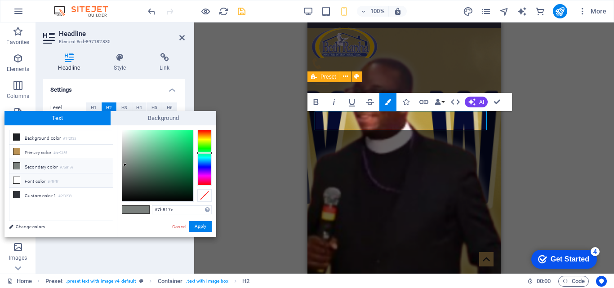
click at [34, 180] on li "Font color #ffffff" at bounding box center [60, 181] width 103 height 14
type input "#ffffff"
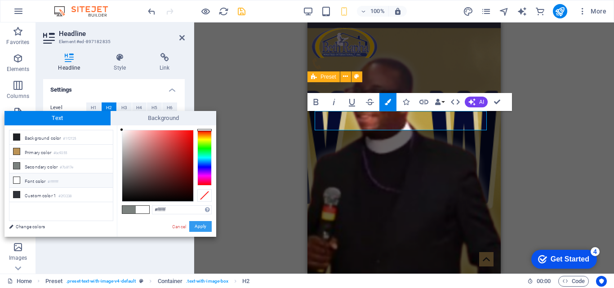
click at [200, 226] on button "Apply" at bounding box center [200, 226] width 22 height 11
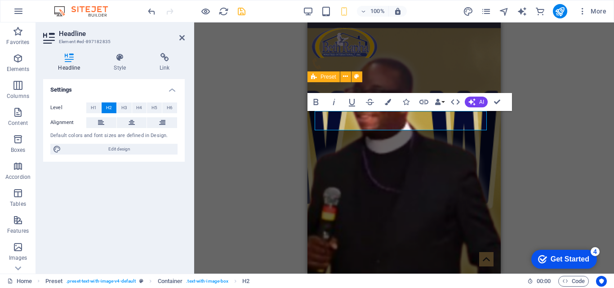
click at [213, 226] on div "H1 Banner Info Bar Container Text Container Menu Bar Container Text Container I…" at bounding box center [404, 147] width 420 height 251
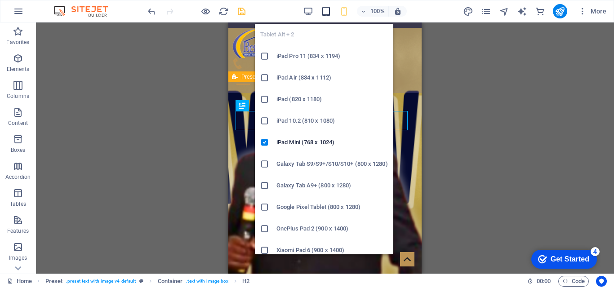
click at [323, 10] on icon "button" at bounding box center [326, 11] width 10 height 10
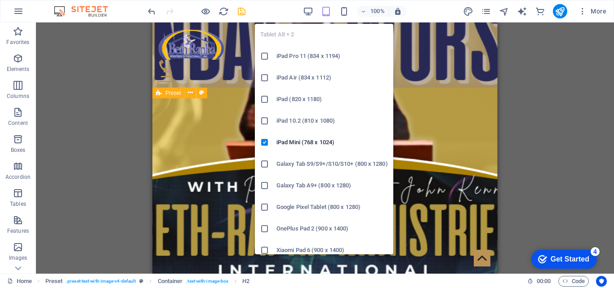
scroll to position [870, 0]
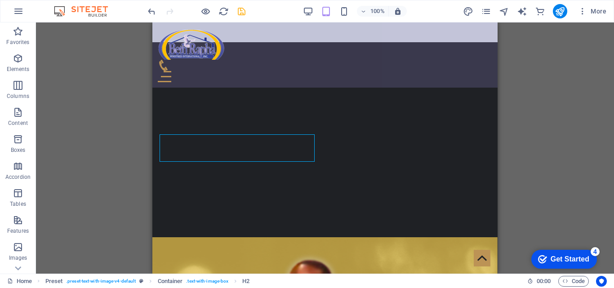
click at [504, 191] on div "H1 Banner Info Bar Container Text Container Menu Bar Container Text Container I…" at bounding box center [325, 147] width 578 height 251
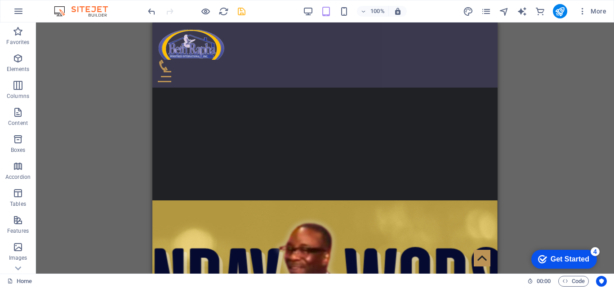
scroll to position [904, 0]
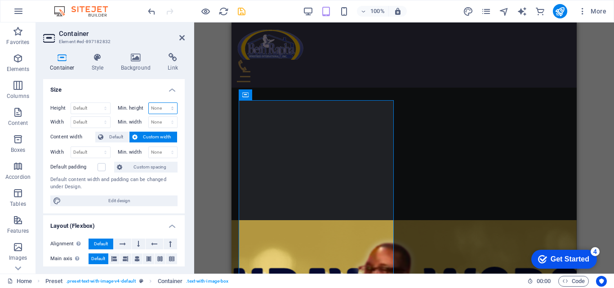
click at [171, 107] on select "None px rem % vh vw" at bounding box center [163, 108] width 29 height 11
select select "px"
click at [163, 103] on select "None px rem % vh vw" at bounding box center [163, 108] width 29 height 11
type input "10"
click at [12, 72] on p "Elements" at bounding box center [18, 69] width 23 height 7
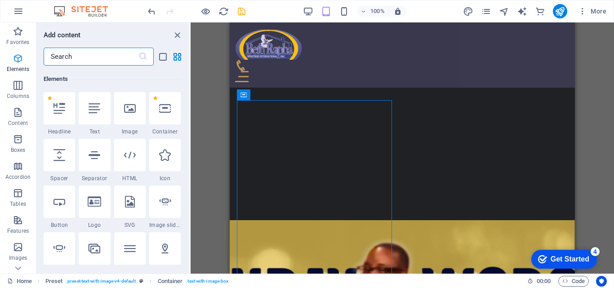
scroll to position [96, 0]
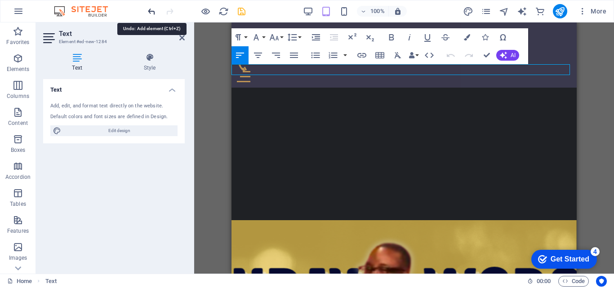
click at [147, 14] on icon "undo" at bounding box center [152, 11] width 10 height 10
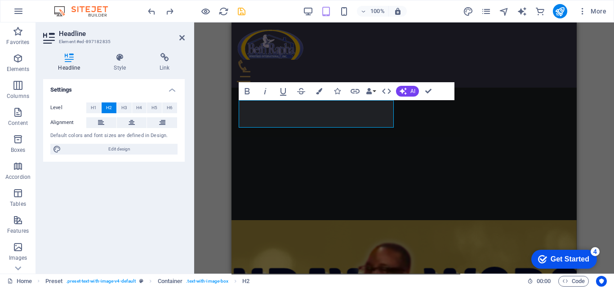
click at [215, 114] on div "H1 Banner Info Bar Container Text Container Menu Bar Container Text Container I…" at bounding box center [404, 147] width 420 height 251
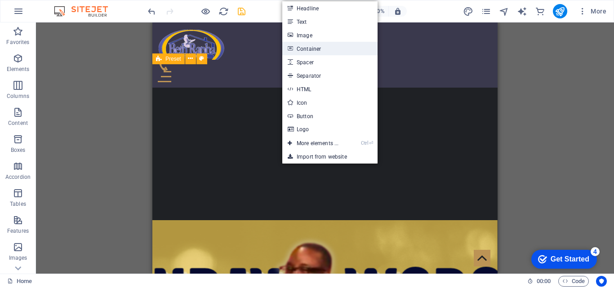
click at [316, 48] on link "Container" at bounding box center [329, 48] width 95 height 13
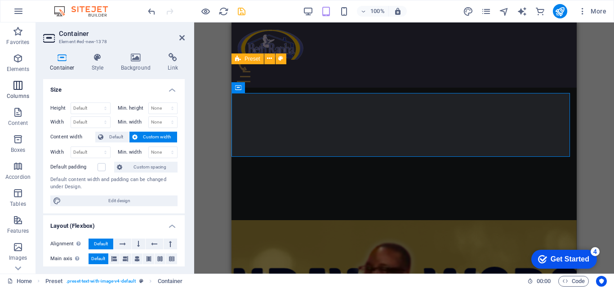
click at [20, 88] on icon "button" at bounding box center [18, 85] width 11 height 11
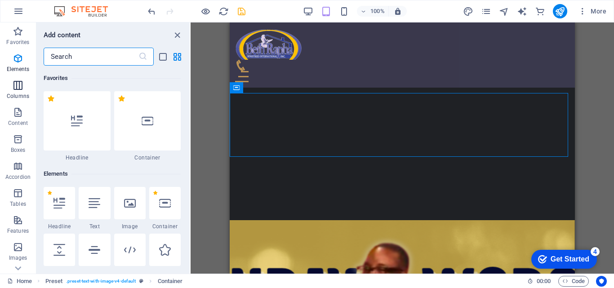
scroll to position [445, 0]
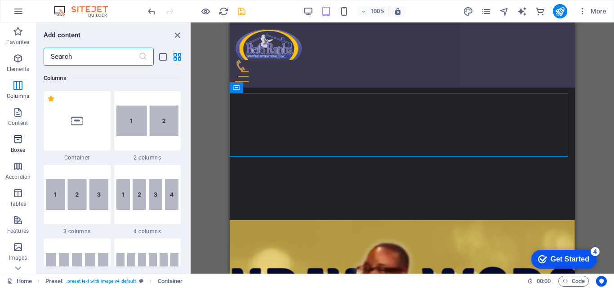
click at [20, 137] on icon "button" at bounding box center [18, 139] width 11 height 11
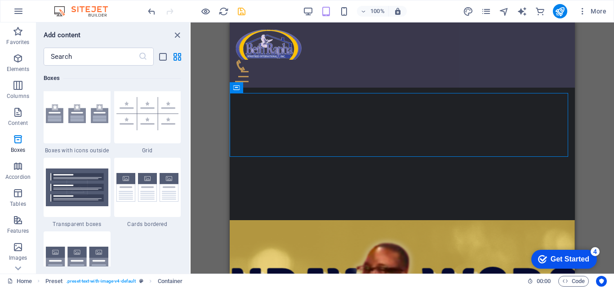
scroll to position [2696, 0]
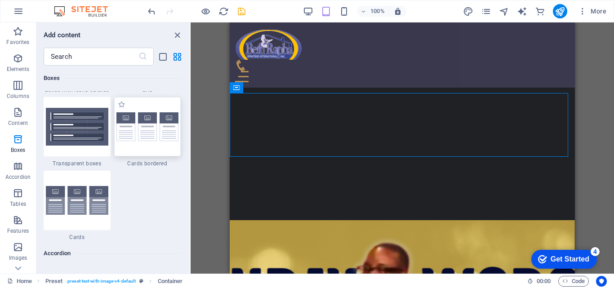
click at [154, 131] on img at bounding box center [147, 126] width 63 height 29
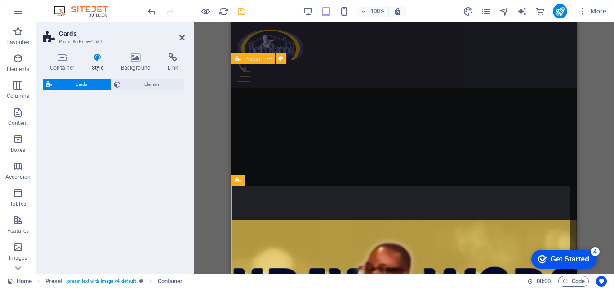
select select "rem"
select select "preset-image-boxes-v3-border"
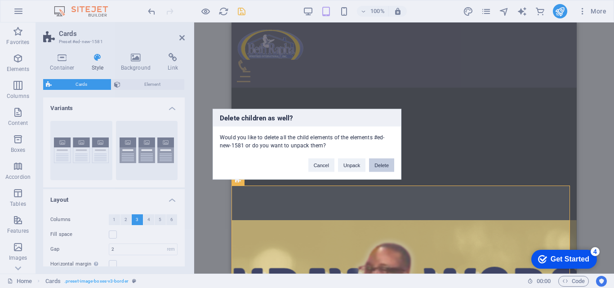
click at [385, 171] on button "Delete" at bounding box center [381, 164] width 25 height 13
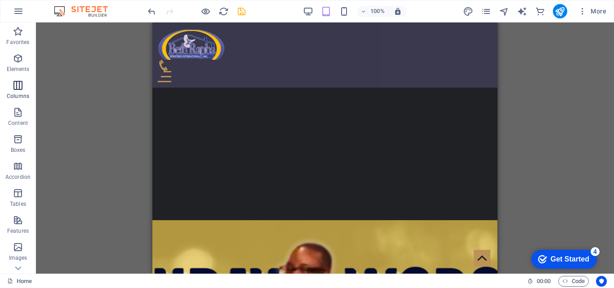
click at [19, 94] on p "Columns" at bounding box center [18, 96] width 22 height 7
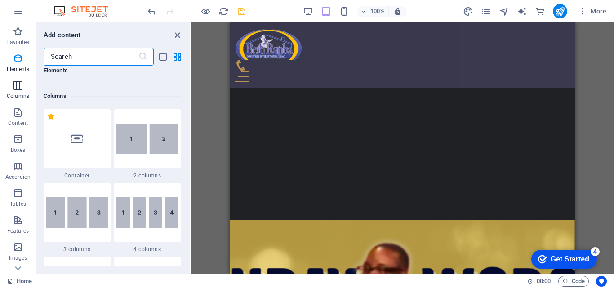
scroll to position [445, 0]
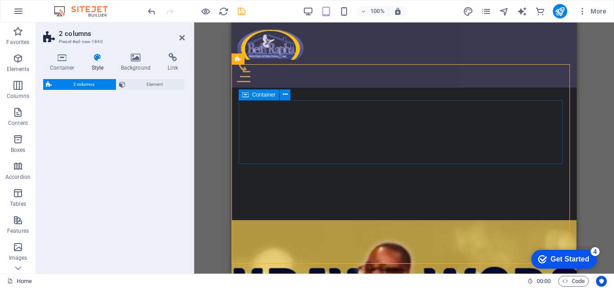
select select "rem"
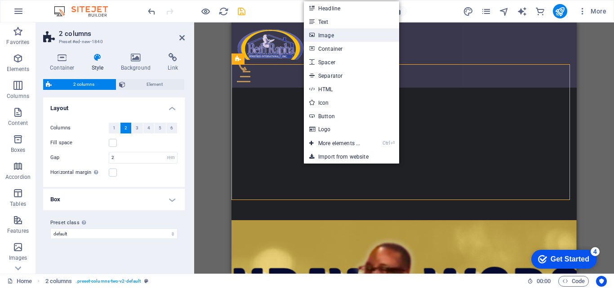
click at [348, 36] on link "Image" at bounding box center [351, 34] width 95 height 13
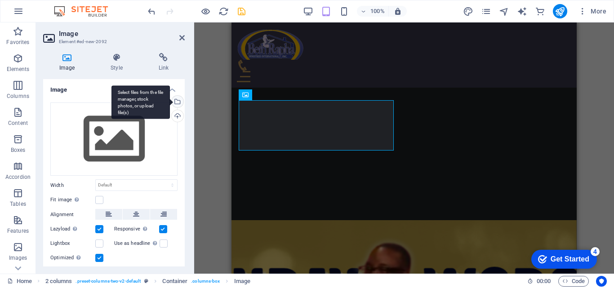
click at [181, 99] on div "Select files from the file manager, stock photos, or upload file(s)" at bounding box center [176, 102] width 13 height 13
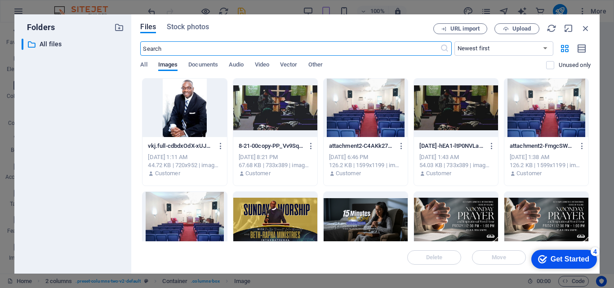
scroll to position [1154, 0]
click at [181, 99] on div at bounding box center [185, 108] width 84 height 58
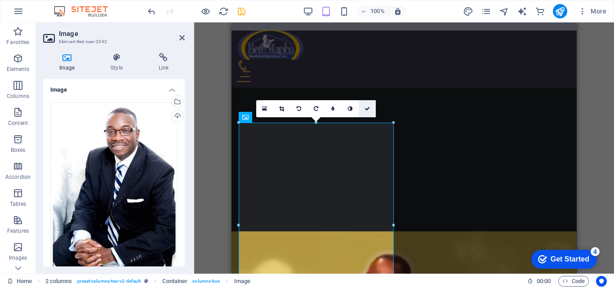
click at [374, 113] on link at bounding box center [367, 108] width 17 height 17
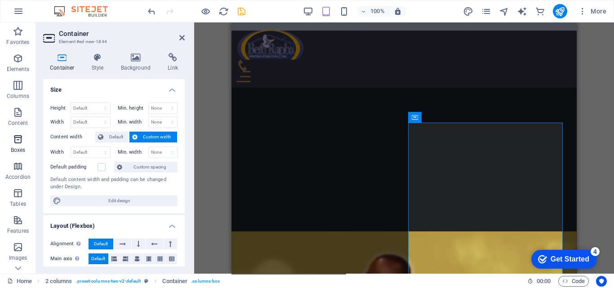
click at [23, 133] on button "Boxes" at bounding box center [18, 143] width 36 height 27
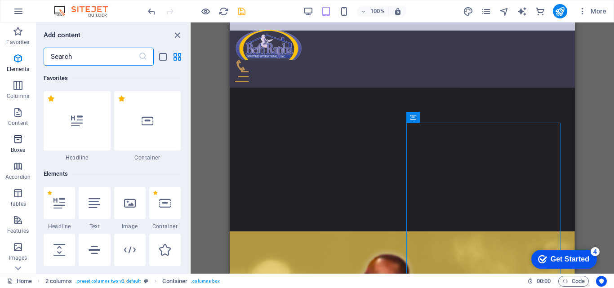
scroll to position [2481, 0]
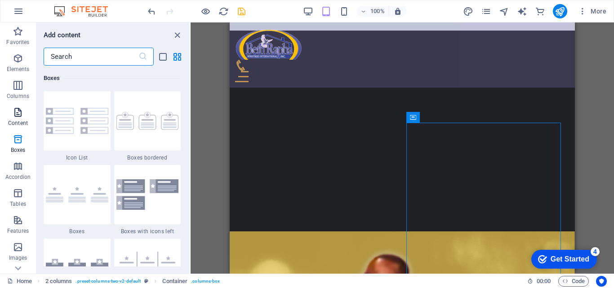
click at [14, 124] on p "Content" at bounding box center [18, 123] width 20 height 7
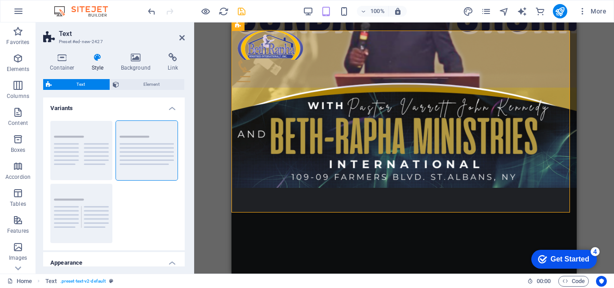
scroll to position [910, 0]
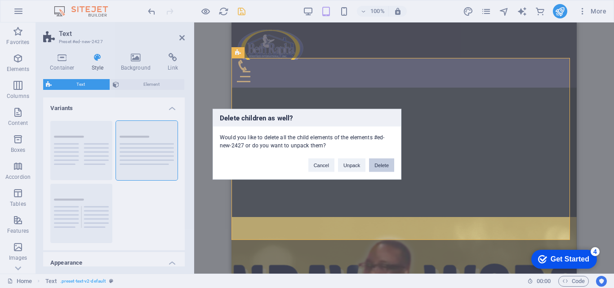
click at [371, 163] on button "Delete" at bounding box center [381, 164] width 25 height 13
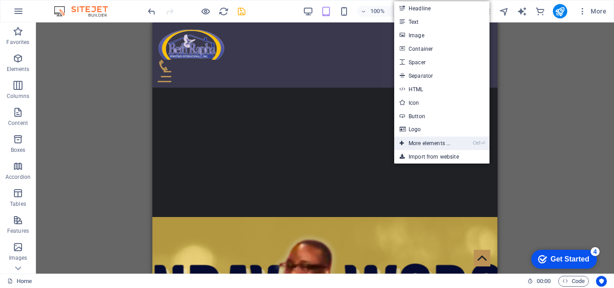
click at [423, 139] on link "Ctrl ⏎ More elements ..." at bounding box center [425, 143] width 62 height 13
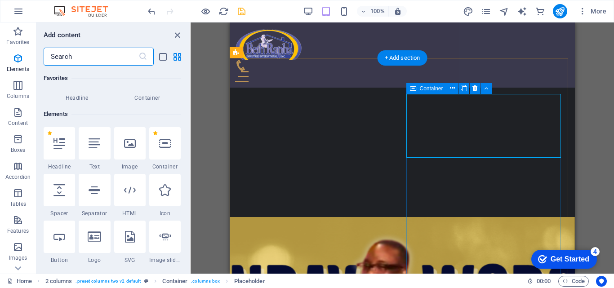
scroll to position [96, 0]
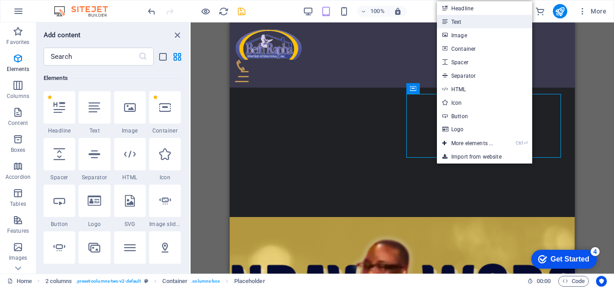
click at [449, 25] on link "Text" at bounding box center [484, 21] width 95 height 13
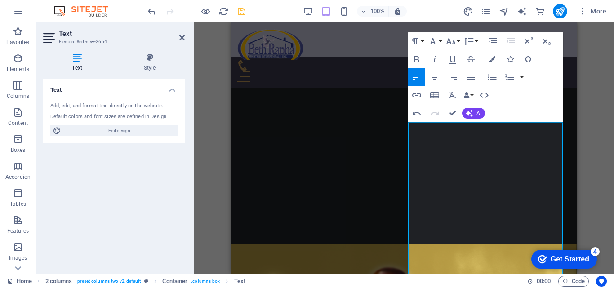
scroll to position [882, 0]
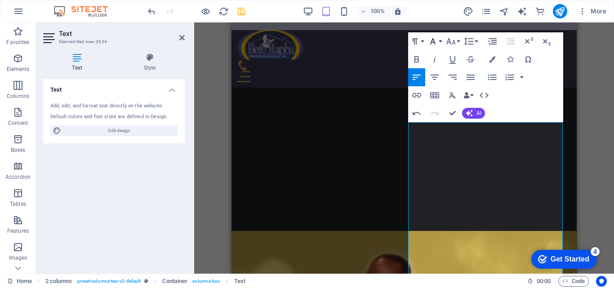
click at [434, 43] on icon "button" at bounding box center [432, 41] width 5 height 6
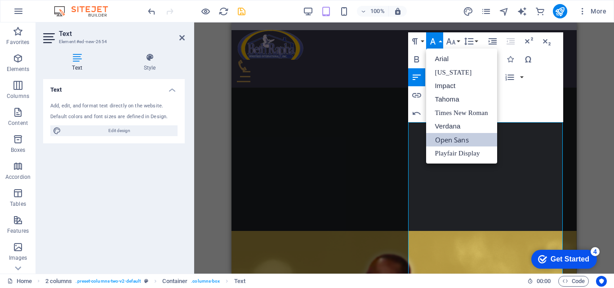
scroll to position [0, 0]
click at [434, 155] on link "Playfair Display" at bounding box center [461, 153] width 71 height 13
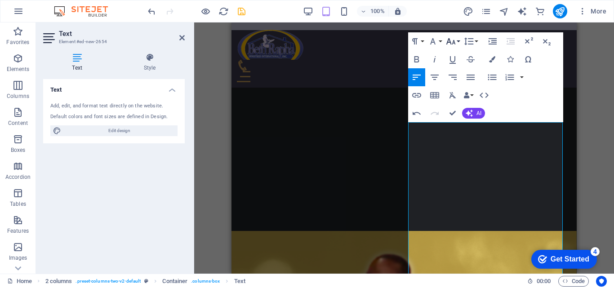
click at [456, 42] on button "Font Size" at bounding box center [452, 41] width 17 height 18
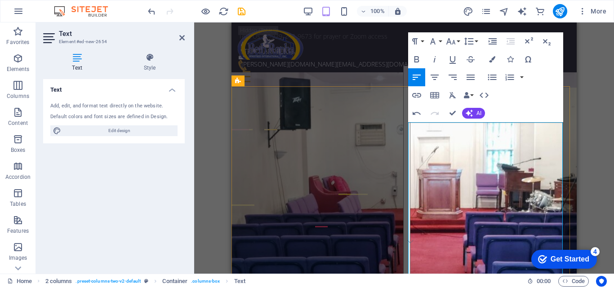
scroll to position [882, 0]
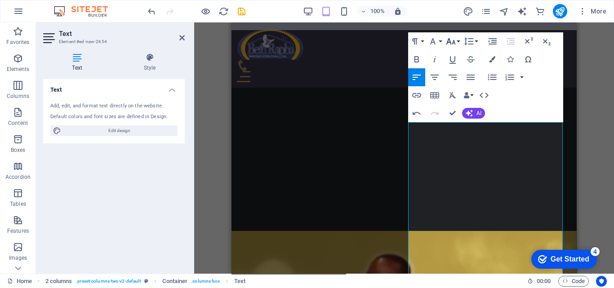
click at [452, 42] on icon "button" at bounding box center [451, 41] width 11 height 11
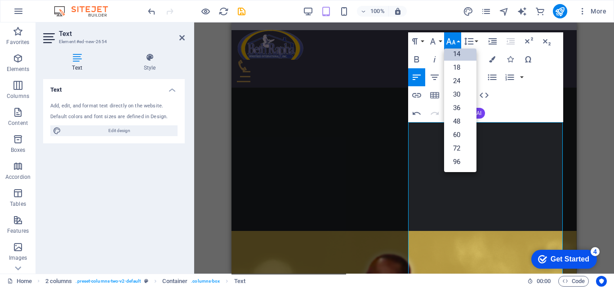
scroll to position [72, 0]
click at [452, 62] on link "18" at bounding box center [460, 67] width 32 height 13
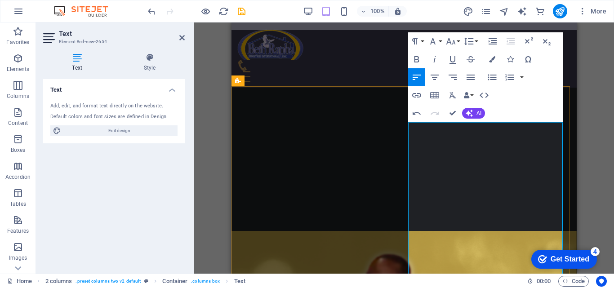
drag, startPoint x: 410, startPoint y: 129, endPoint x: 470, endPoint y: 129, distance: 60.3
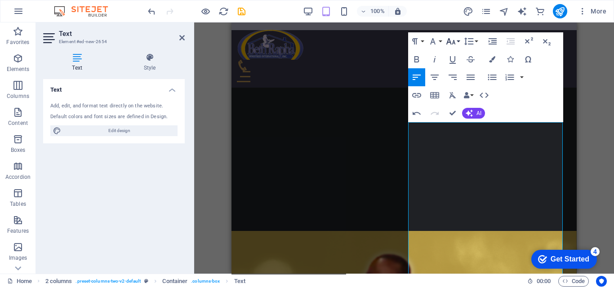
click at [450, 40] on icon "button" at bounding box center [450, 41] width 9 height 6
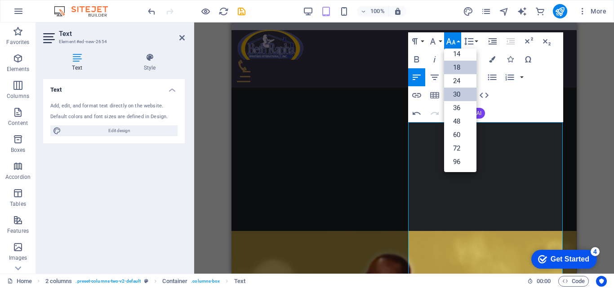
click at [450, 94] on link "30" at bounding box center [460, 94] width 32 height 13
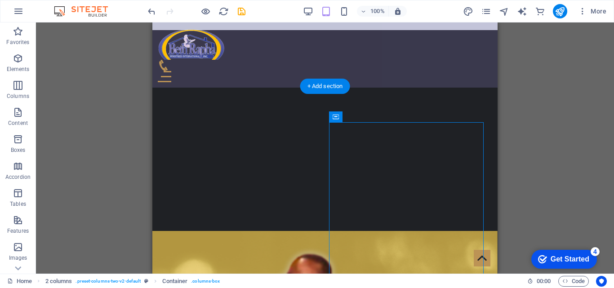
drag, startPoint x: 501, startPoint y: 137, endPoint x: 161, endPoint y: 118, distance: 340.5
click at [376, 119] on icon at bounding box center [378, 116] width 5 height 9
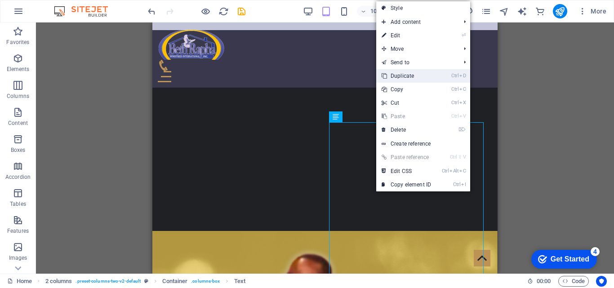
click at [422, 73] on link "Ctrl D Duplicate" at bounding box center [406, 75] width 60 height 13
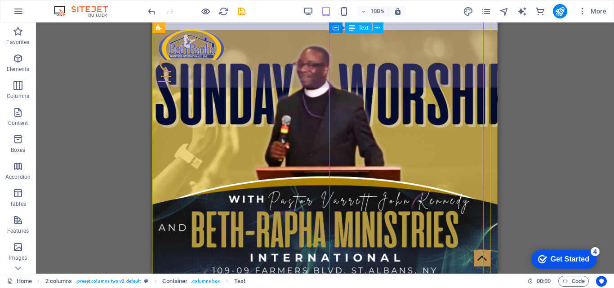
scroll to position [1633, 0]
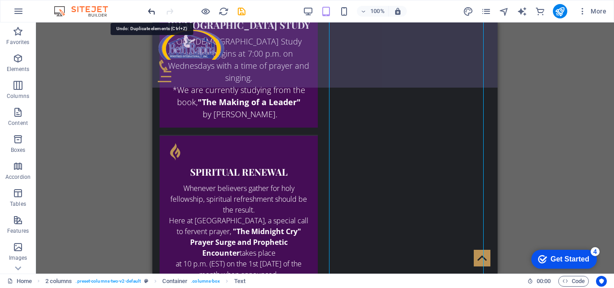
click at [156, 16] on icon "undo" at bounding box center [152, 11] width 10 height 10
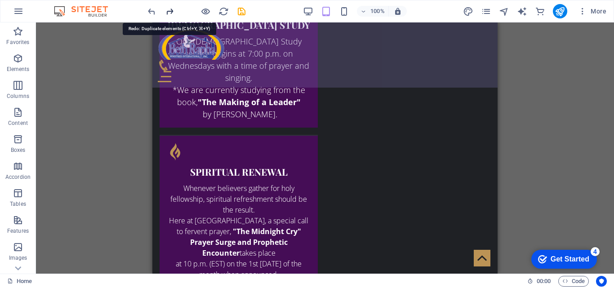
click at [174, 13] on icon "redo" at bounding box center [170, 11] width 10 height 10
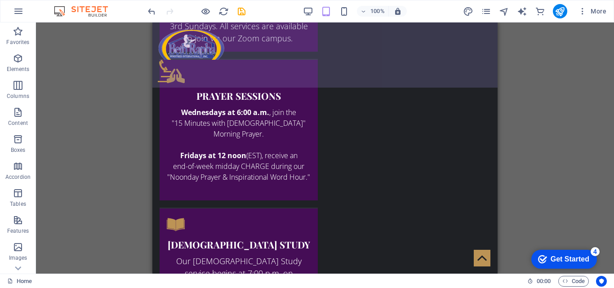
scroll to position [1400, 0]
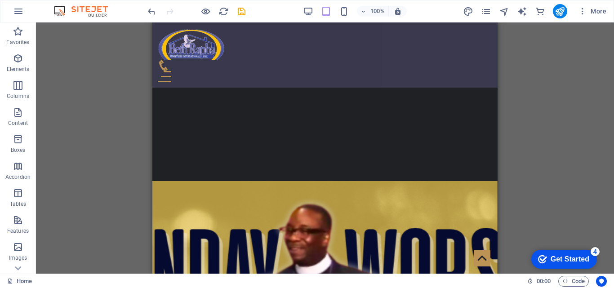
scroll to position [890, 0]
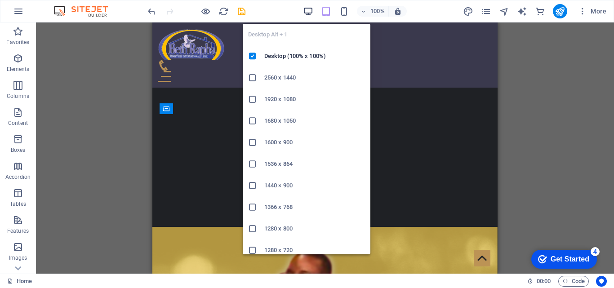
click at [311, 11] on icon "button" at bounding box center [308, 11] width 10 height 10
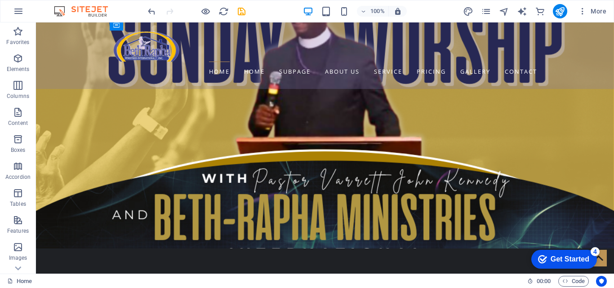
scroll to position [812, 0]
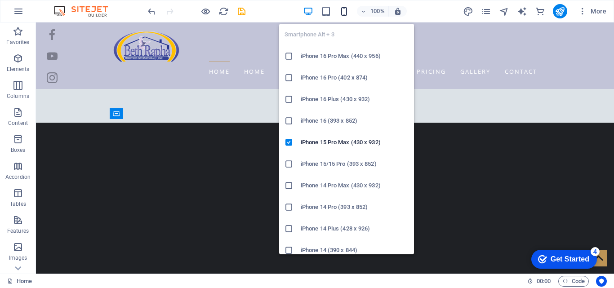
click at [345, 9] on icon "button" at bounding box center [344, 11] width 10 height 10
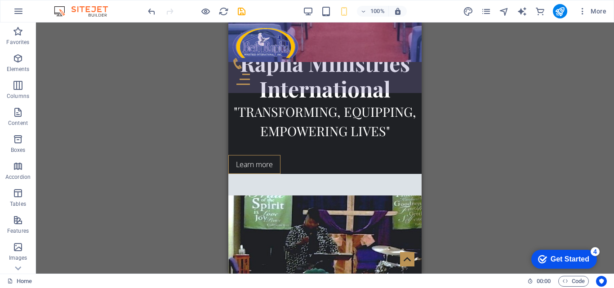
scroll to position [229, 0]
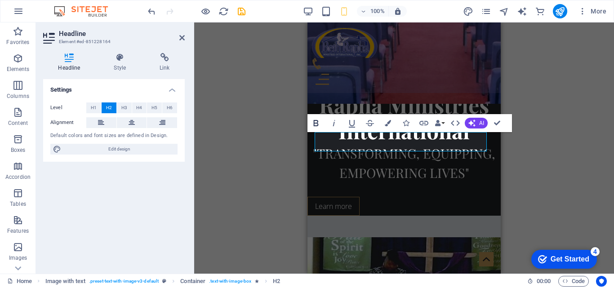
click at [316, 131] on button "Bold" at bounding box center [316, 123] width 17 height 18
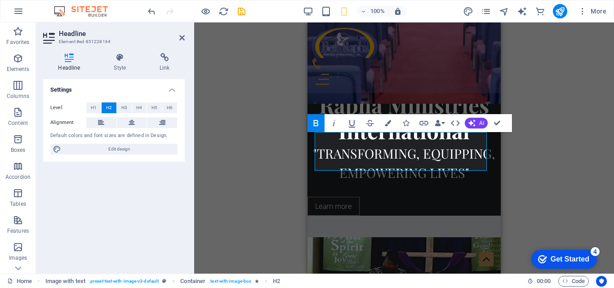
click at [316, 131] on button "Bold" at bounding box center [316, 123] width 17 height 18
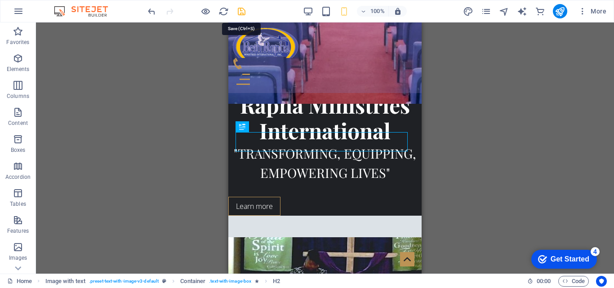
click at [242, 13] on icon "save" at bounding box center [242, 11] width 10 height 10
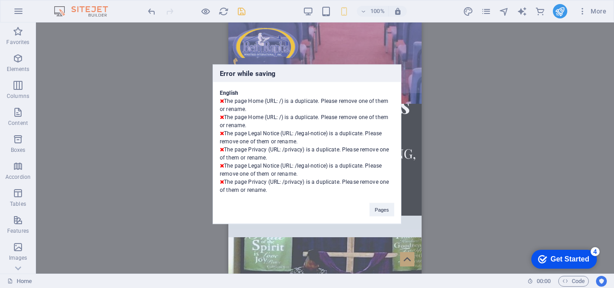
click at [304, 76] on h3 "Error while saving" at bounding box center [307, 73] width 188 height 17
click at [321, 59] on div "Error while saving English The page Home (URL: /) is a duplicate. Please remove…" at bounding box center [307, 144] width 614 height 288
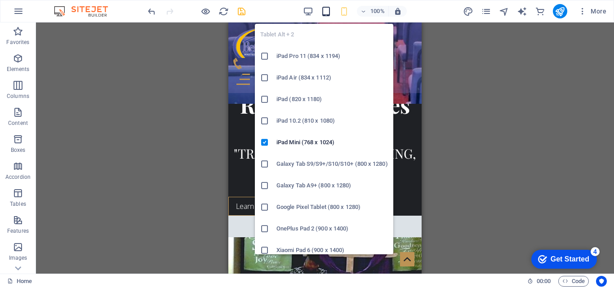
click at [329, 13] on icon "button" at bounding box center [326, 11] width 10 height 10
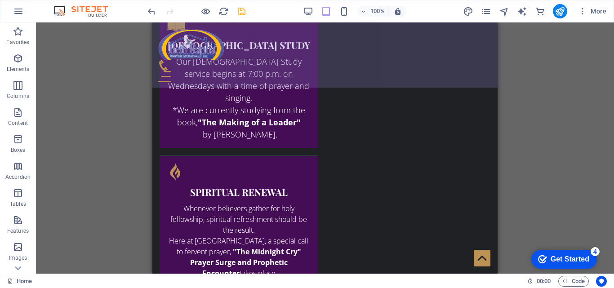
scroll to position [1630, 0]
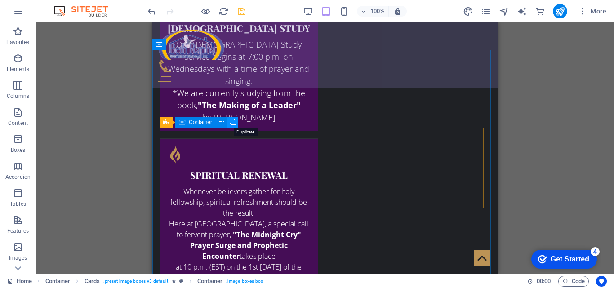
click at [231, 126] on icon at bounding box center [233, 121] width 6 height 9
click at [219, 126] on icon at bounding box center [221, 121] width 5 height 9
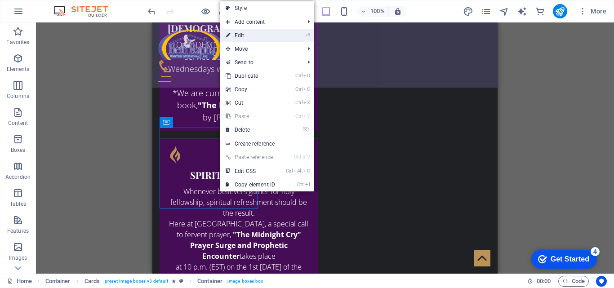
click at [269, 38] on link "⏎ Edit" at bounding box center [250, 35] width 60 height 13
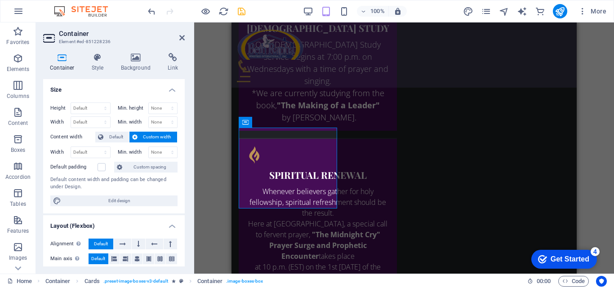
click at [219, 164] on div "H1 Banner Info Bar Container Text Container Menu Bar Container Text Container I…" at bounding box center [404, 147] width 420 height 251
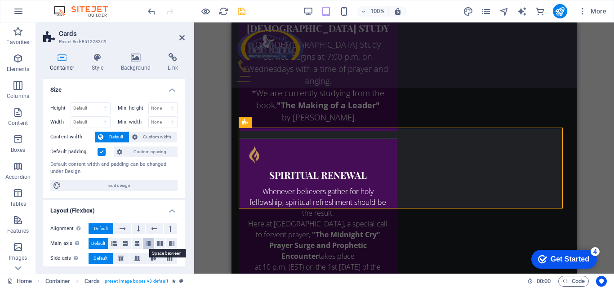
click at [147, 244] on icon at bounding box center [148, 243] width 5 height 11
click at [140, 244] on button at bounding box center [137, 243] width 11 height 11
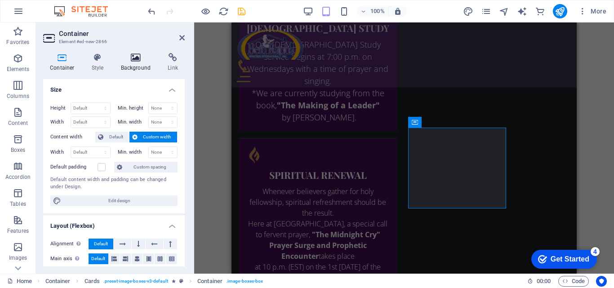
click at [136, 63] on h4 "Background" at bounding box center [137, 62] width 47 height 19
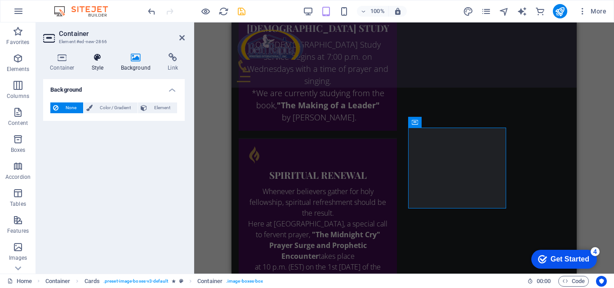
click at [101, 63] on h4 "Style" at bounding box center [99, 62] width 29 height 19
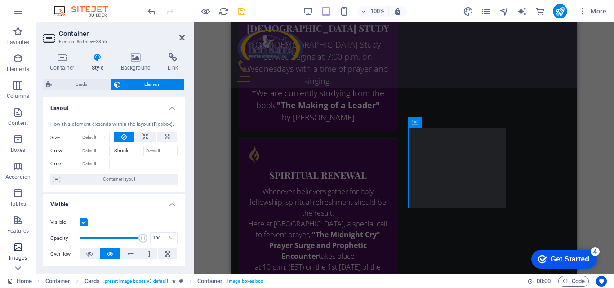
drag, startPoint x: 185, startPoint y: 147, endPoint x: 19, endPoint y: 242, distance: 191.0
click at [19, 242] on section "Favorites Elements Columns Content Boxes Accordion Tables Features Images Slide…" at bounding box center [307, 147] width 614 height 251
click at [19, 242] on icon "button" at bounding box center [18, 247] width 11 height 11
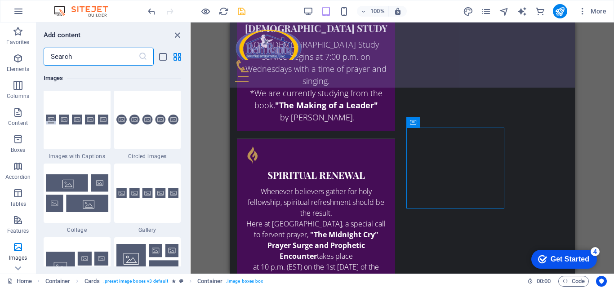
scroll to position [4602, 0]
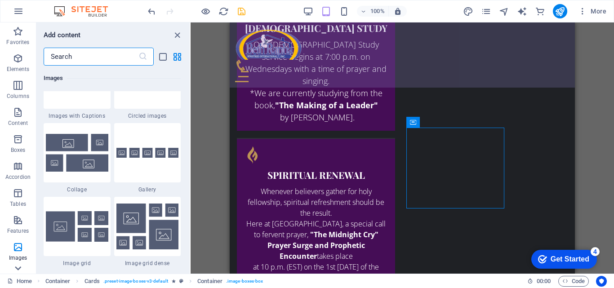
click at [19, 30] on icon at bounding box center [18, 28] width 6 height 4
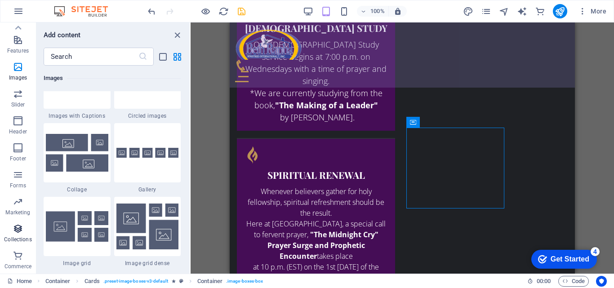
click at [23, 227] on icon "button" at bounding box center [18, 229] width 11 height 11
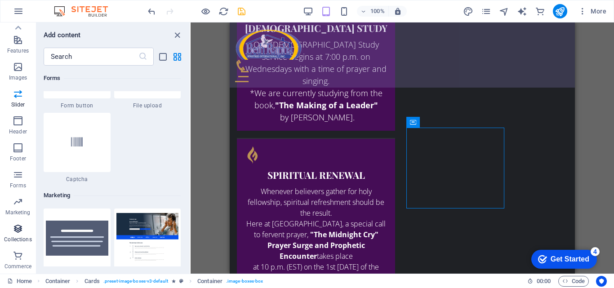
scroll to position [8233, 0]
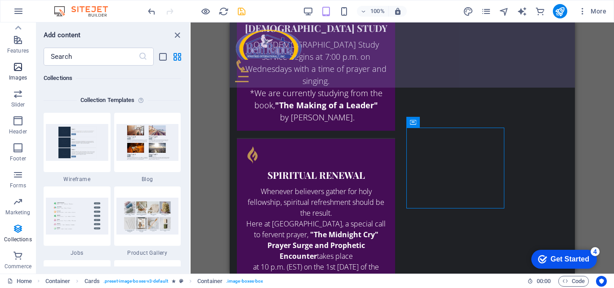
click at [23, 74] on p "Images" at bounding box center [18, 77] width 18 height 7
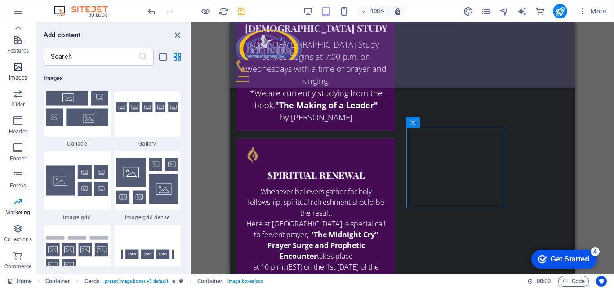
scroll to position [4560, 0]
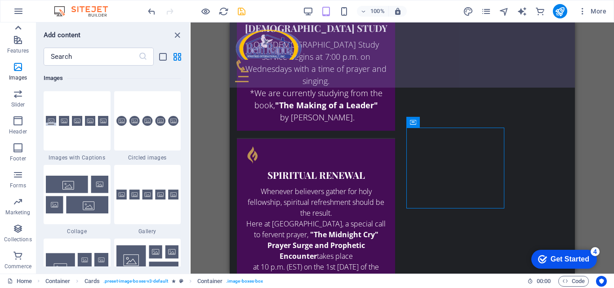
click at [21, 28] on icon at bounding box center [18, 28] width 13 height 13
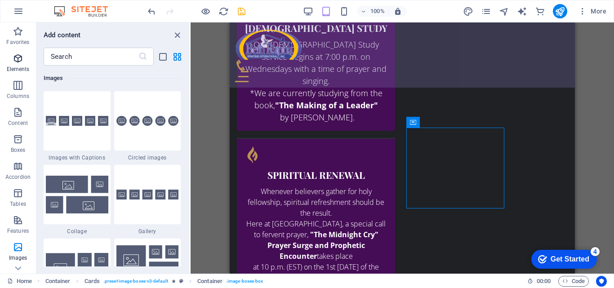
click at [21, 62] on icon "button" at bounding box center [18, 58] width 11 height 11
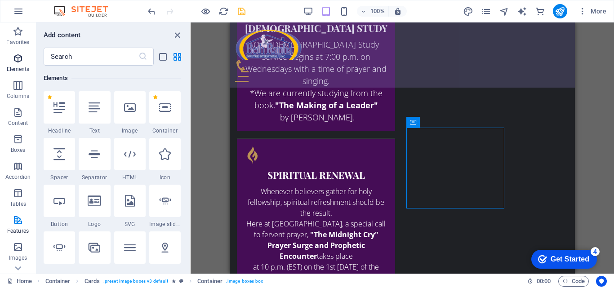
scroll to position [96, 0]
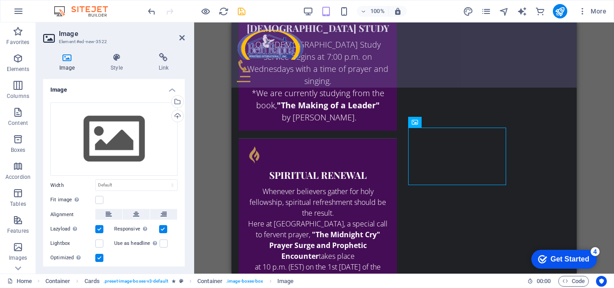
click at [175, 115] on div "Upload" at bounding box center [176, 116] width 13 height 13
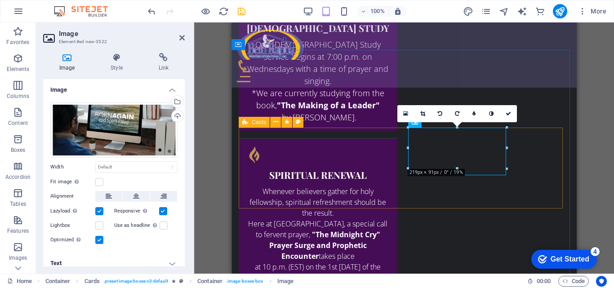
drag, startPoint x: 736, startPoint y: 193, endPoint x: 527, endPoint y: 194, distance: 209.1
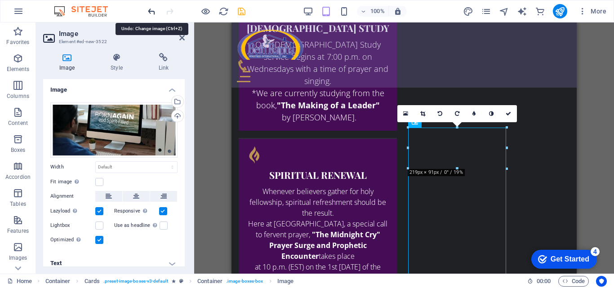
click at [152, 15] on icon "undo" at bounding box center [152, 11] width 10 height 10
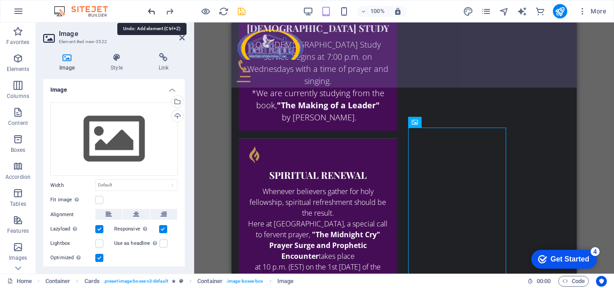
click at [152, 15] on icon "undo" at bounding box center [152, 11] width 10 height 10
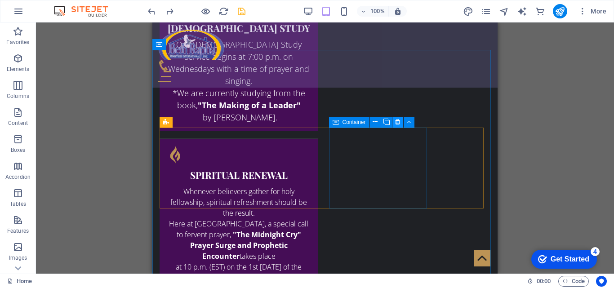
click at [396, 123] on icon at bounding box center [397, 121] width 5 height 9
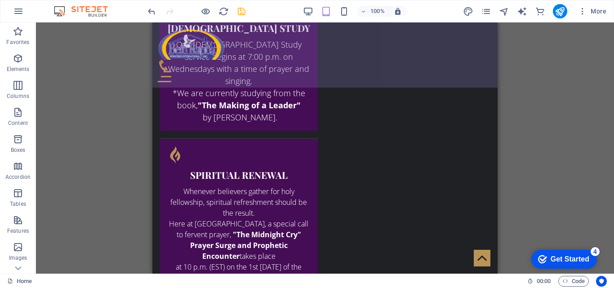
scroll to position [1850, 0]
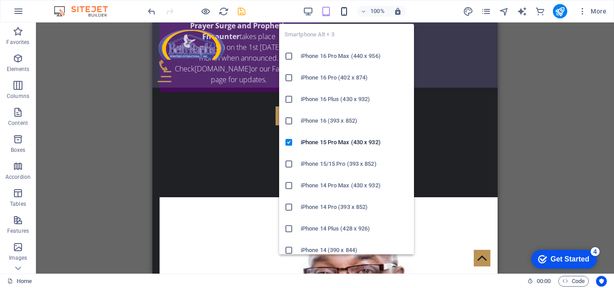
click at [340, 12] on icon "button" at bounding box center [344, 11] width 10 height 10
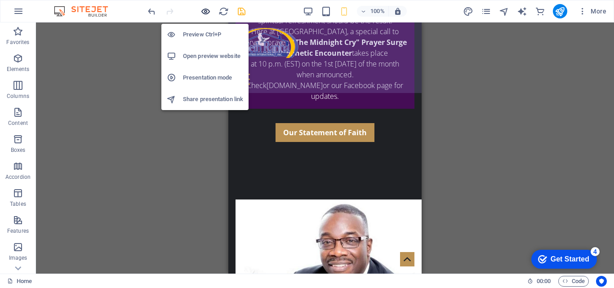
click at [206, 12] on icon "button" at bounding box center [206, 11] width 10 height 10
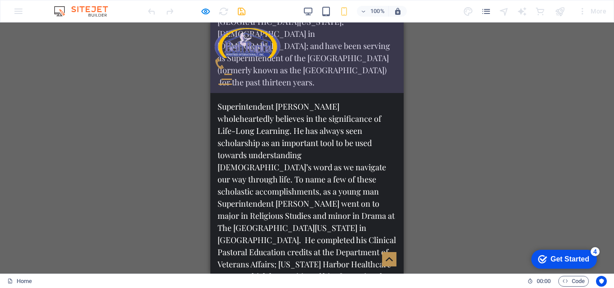
scroll to position [2370, 0]
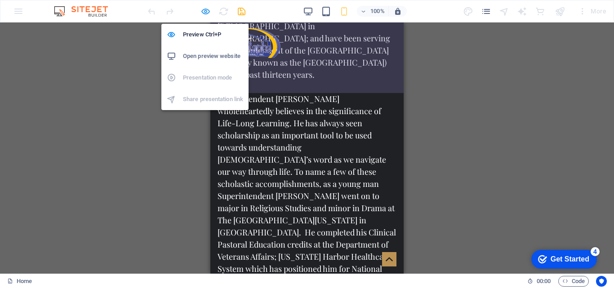
click at [206, 14] on icon "button" at bounding box center [206, 11] width 10 height 10
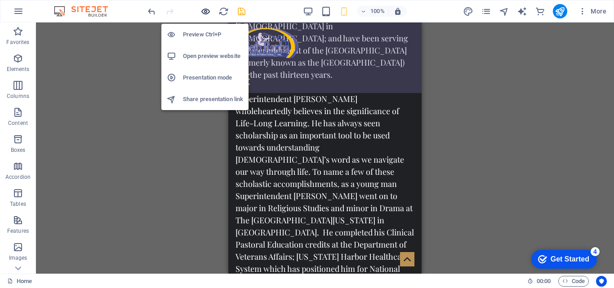
scroll to position [2526, 0]
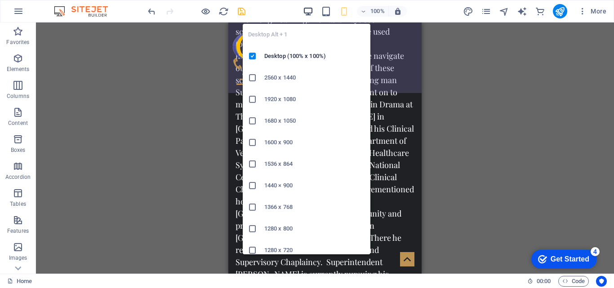
click at [308, 14] on icon "button" at bounding box center [308, 11] width 10 height 10
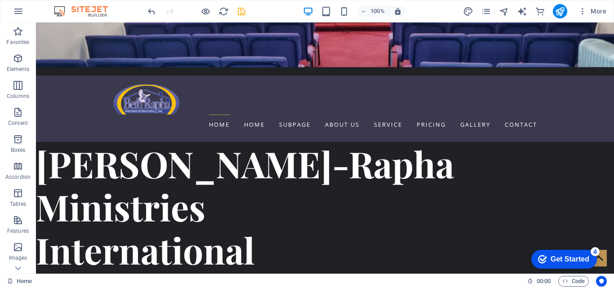
scroll to position [0, 0]
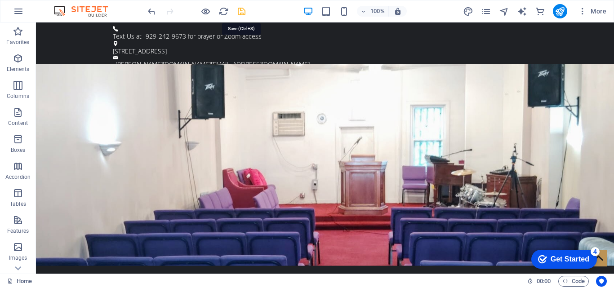
click at [241, 13] on icon "save" at bounding box center [242, 11] width 10 height 10
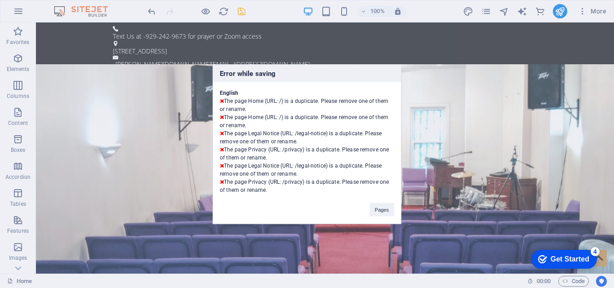
click at [273, 44] on div "Error while saving English The page Home (URL: /) is a duplicate. Please remove…" at bounding box center [307, 144] width 614 height 288
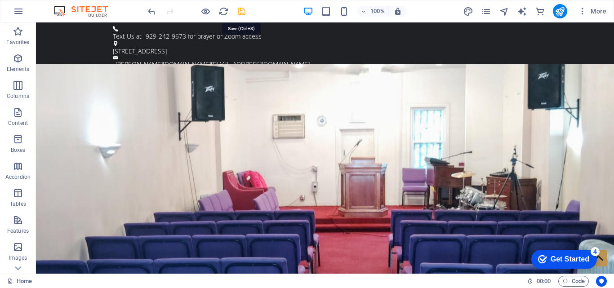
click at [240, 14] on icon "save" at bounding box center [242, 11] width 10 height 10
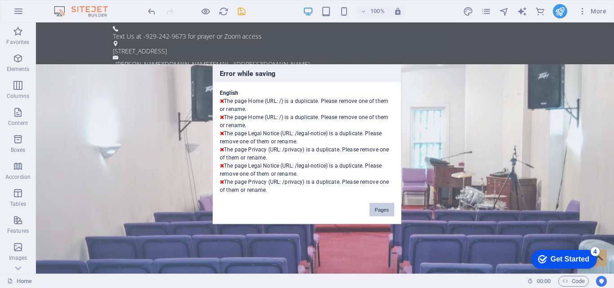
click at [376, 204] on button "Pages" at bounding box center [382, 209] width 25 height 13
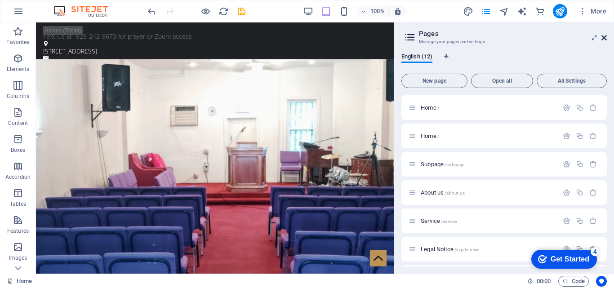
click at [606, 38] on icon at bounding box center [604, 37] width 5 height 7
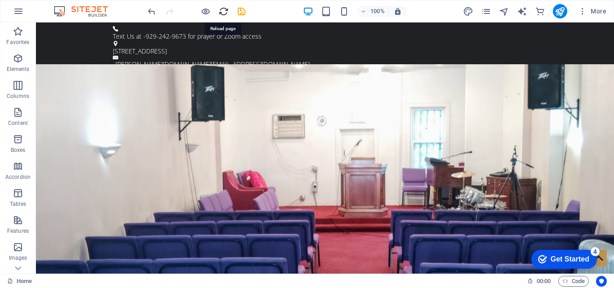
click at [226, 16] on icon "reload" at bounding box center [224, 11] width 10 height 10
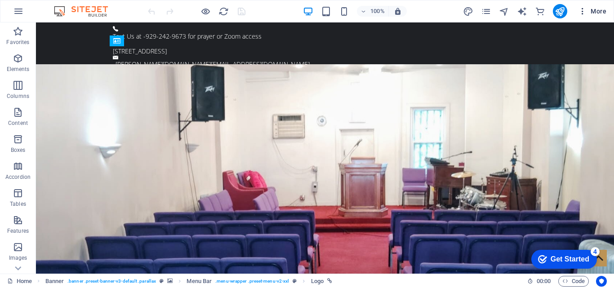
click at [582, 13] on icon "button" at bounding box center [582, 11] width 9 height 9
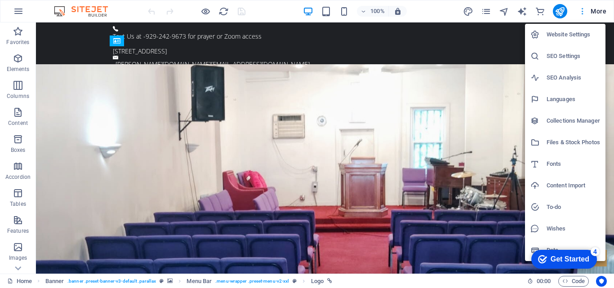
click at [582, 13] on div at bounding box center [307, 144] width 614 height 288
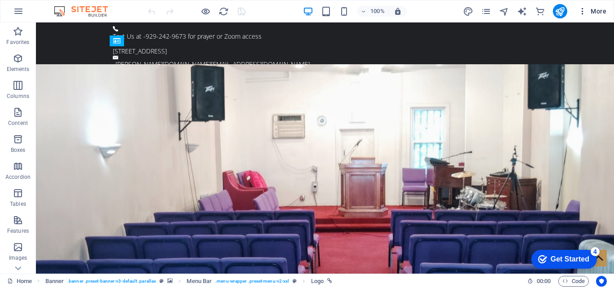
click at [596, 13] on span "More" at bounding box center [592, 11] width 28 height 9
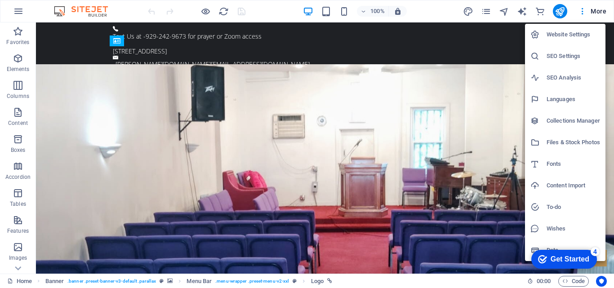
click at [582, 13] on div at bounding box center [307, 144] width 614 height 288
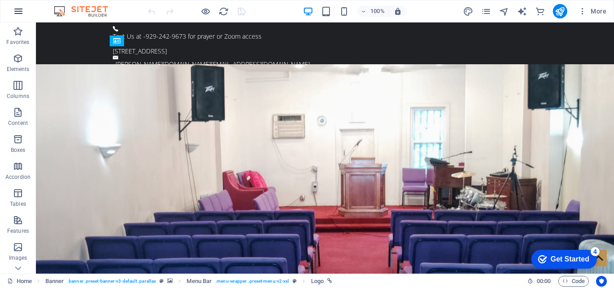
click at [20, 13] on icon "button" at bounding box center [18, 11] width 11 height 11
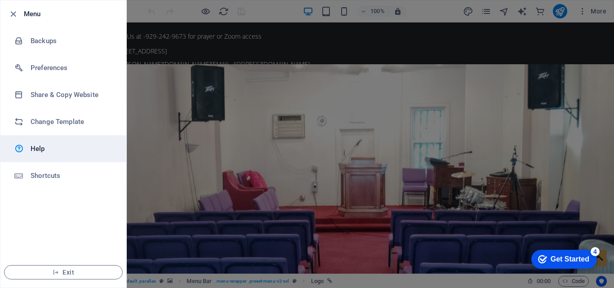
click at [20, 151] on icon at bounding box center [18, 148] width 9 height 11
